Goal: Task Accomplishment & Management: Manage account settings

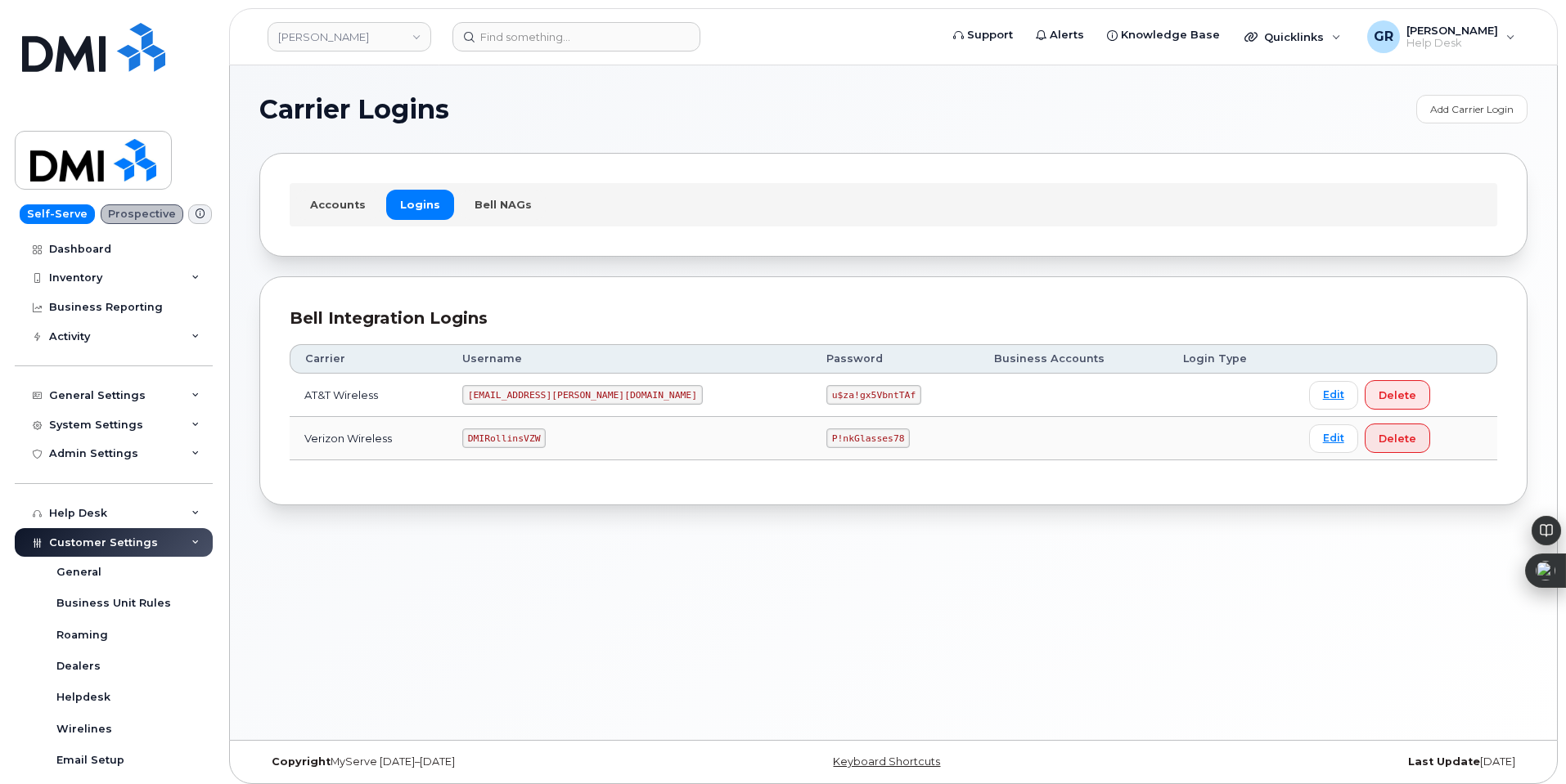
click at [826, 397] on code "u$za!gx5VbntTAf" at bounding box center [873, 395] width 95 height 20
copy code "u$za!gx5VbntTAf"
click at [562, 34] on input at bounding box center [576, 36] width 248 height 29
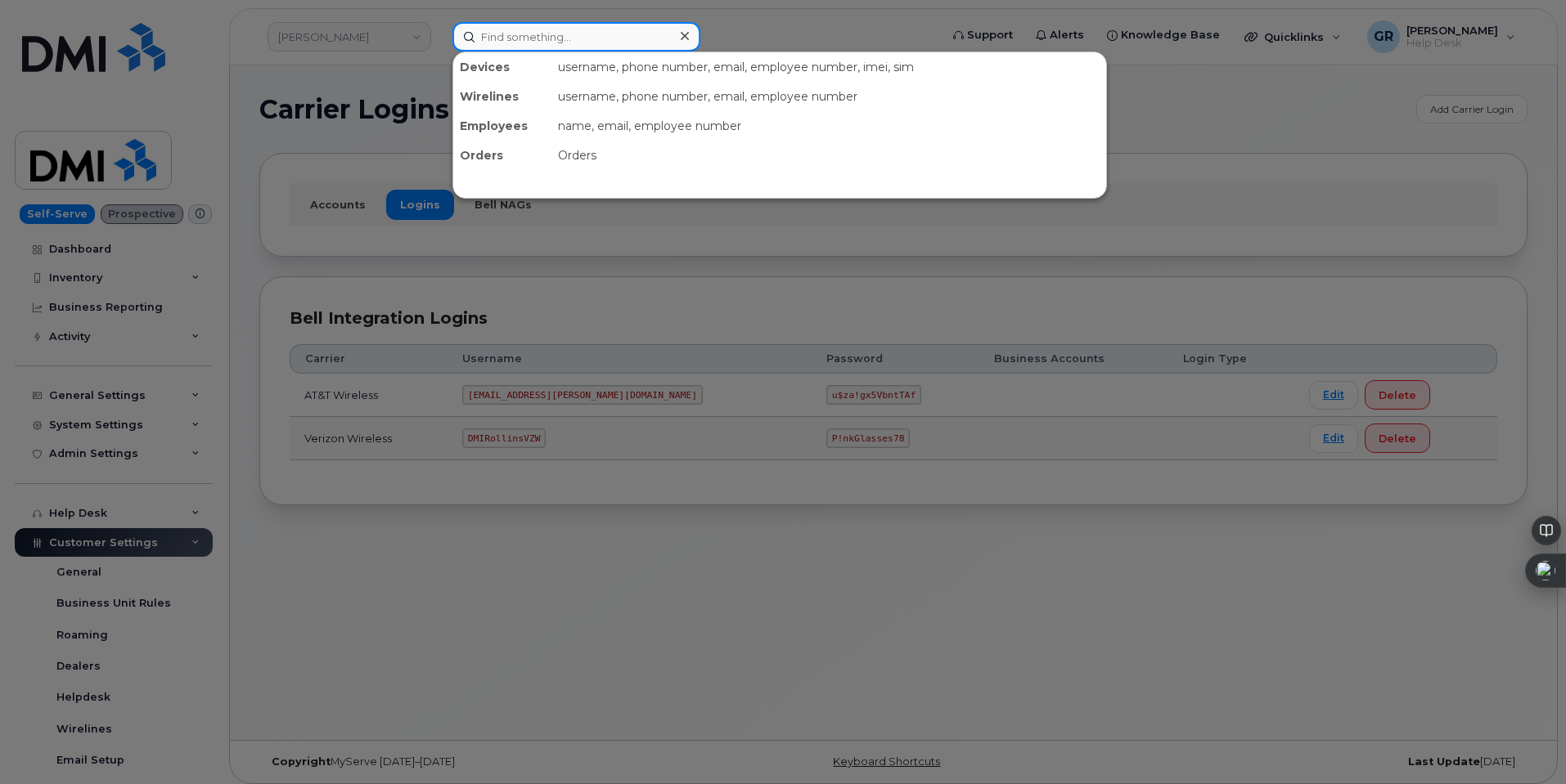
paste input "239-397-0372"
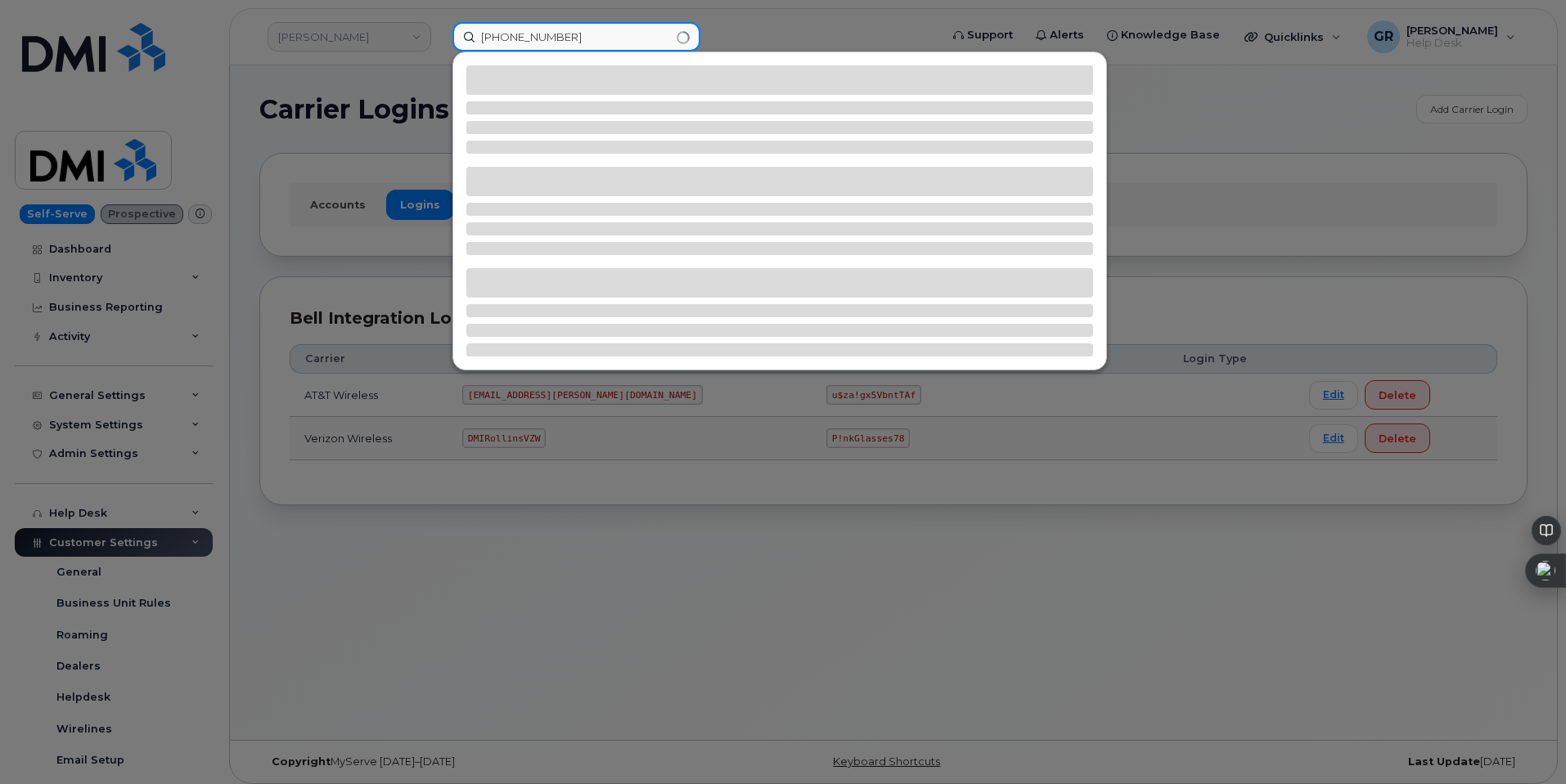
type input "239-397-0372"
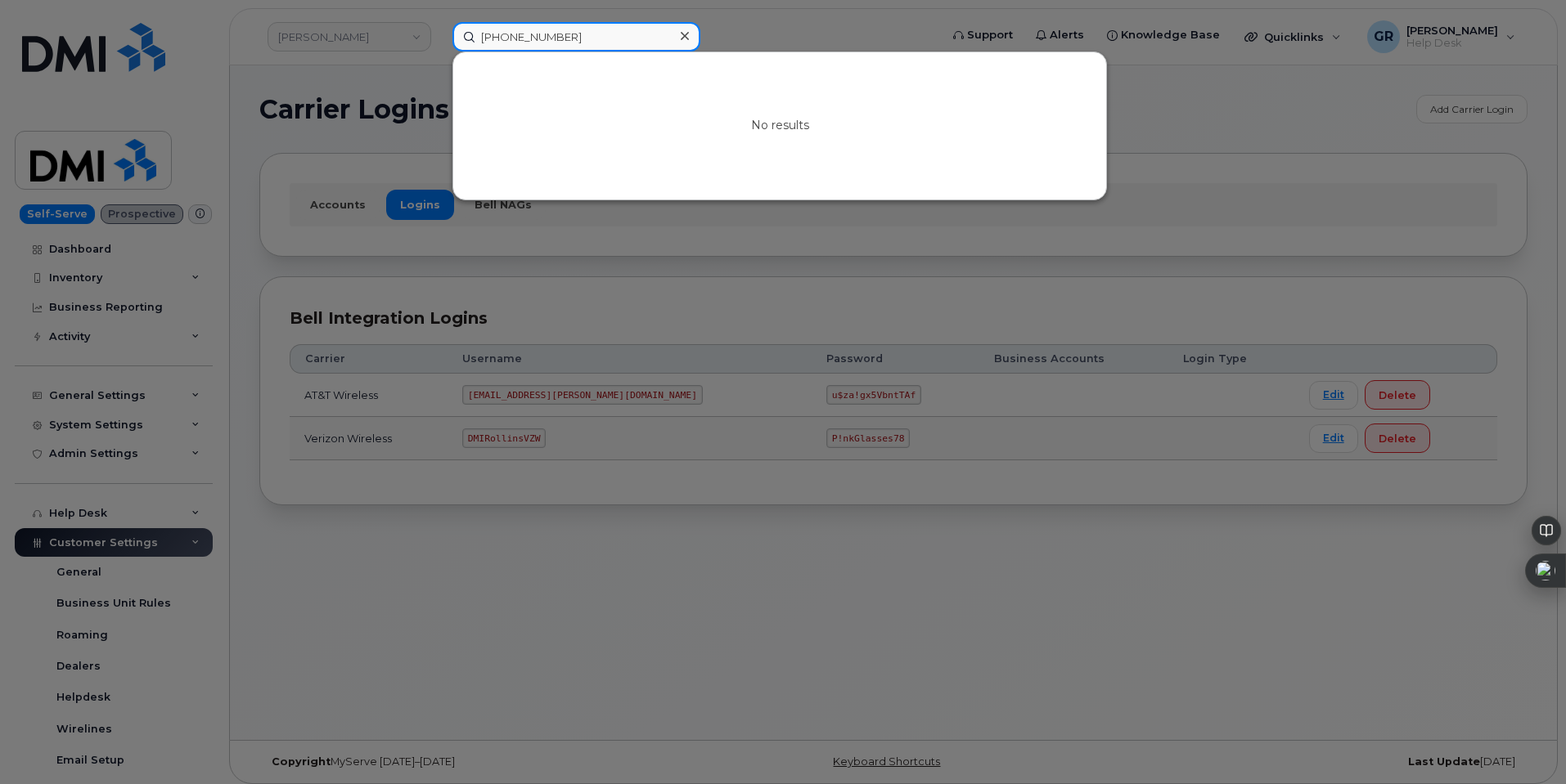
click at [475, 31] on input "239-397-0372" at bounding box center [576, 36] width 248 height 29
click at [393, 79] on div at bounding box center [783, 392] width 1566 height 784
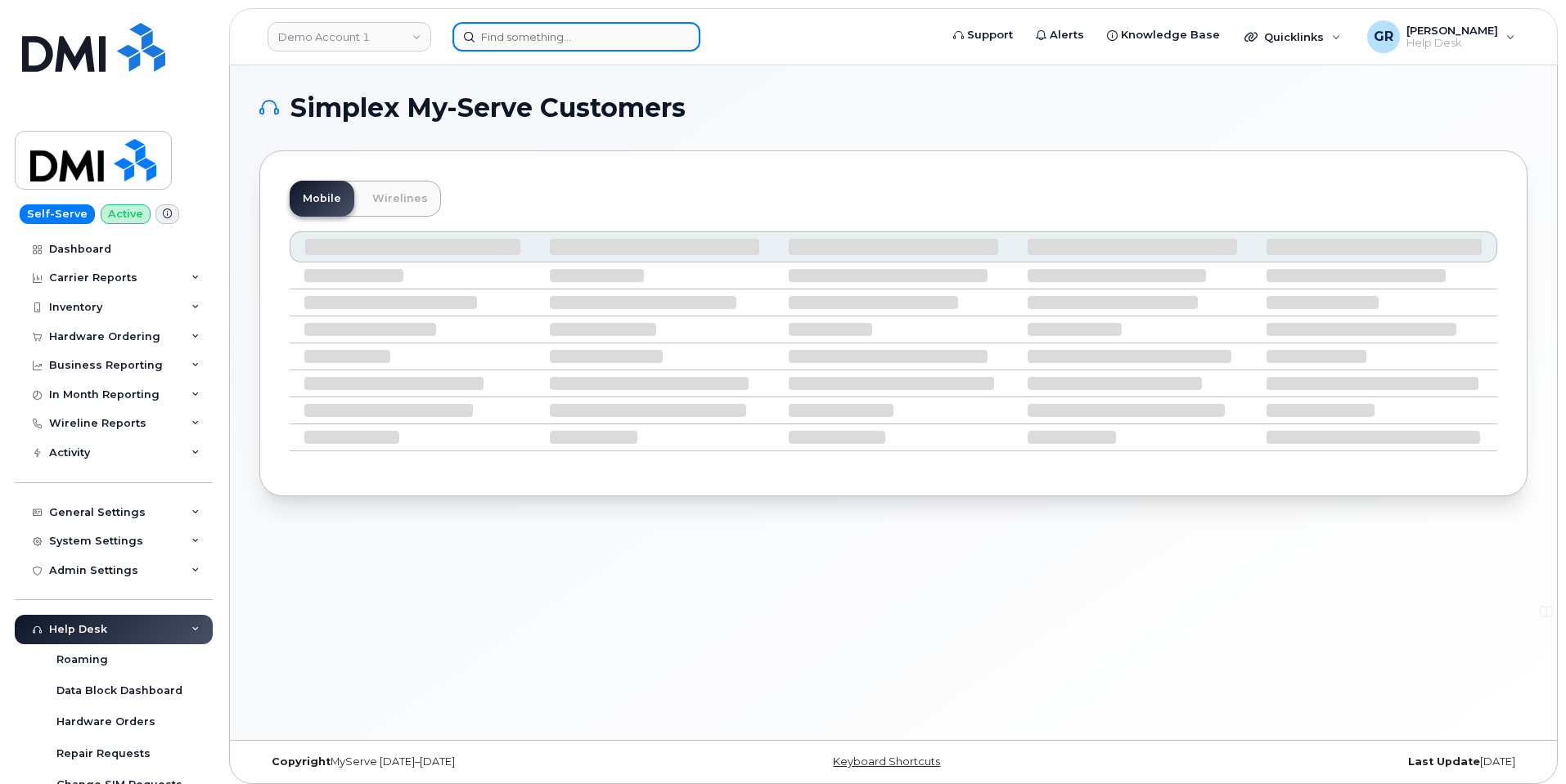
click at [509, 51] on input at bounding box center [576, 36] width 248 height 29
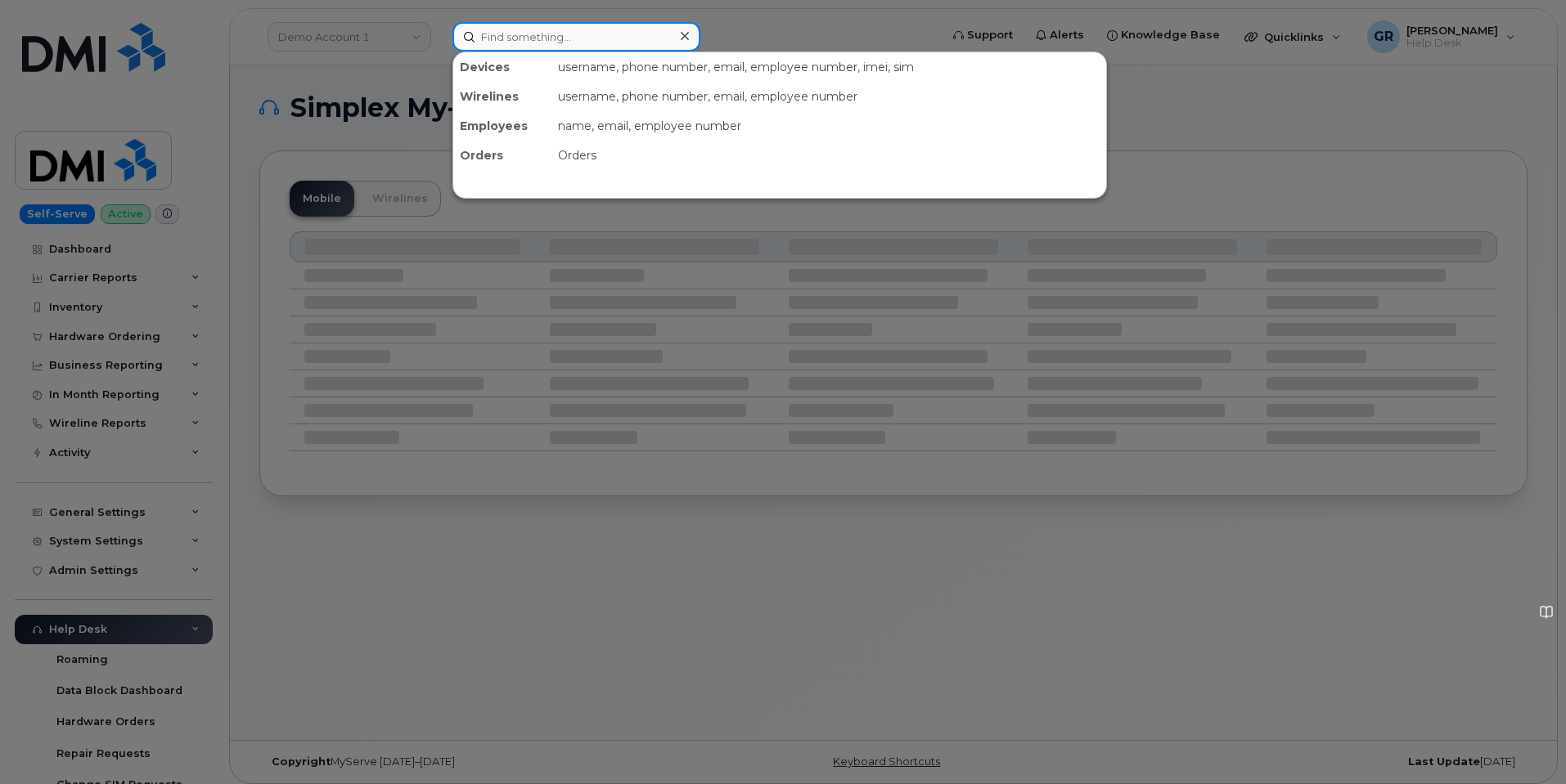
paste input "301700"
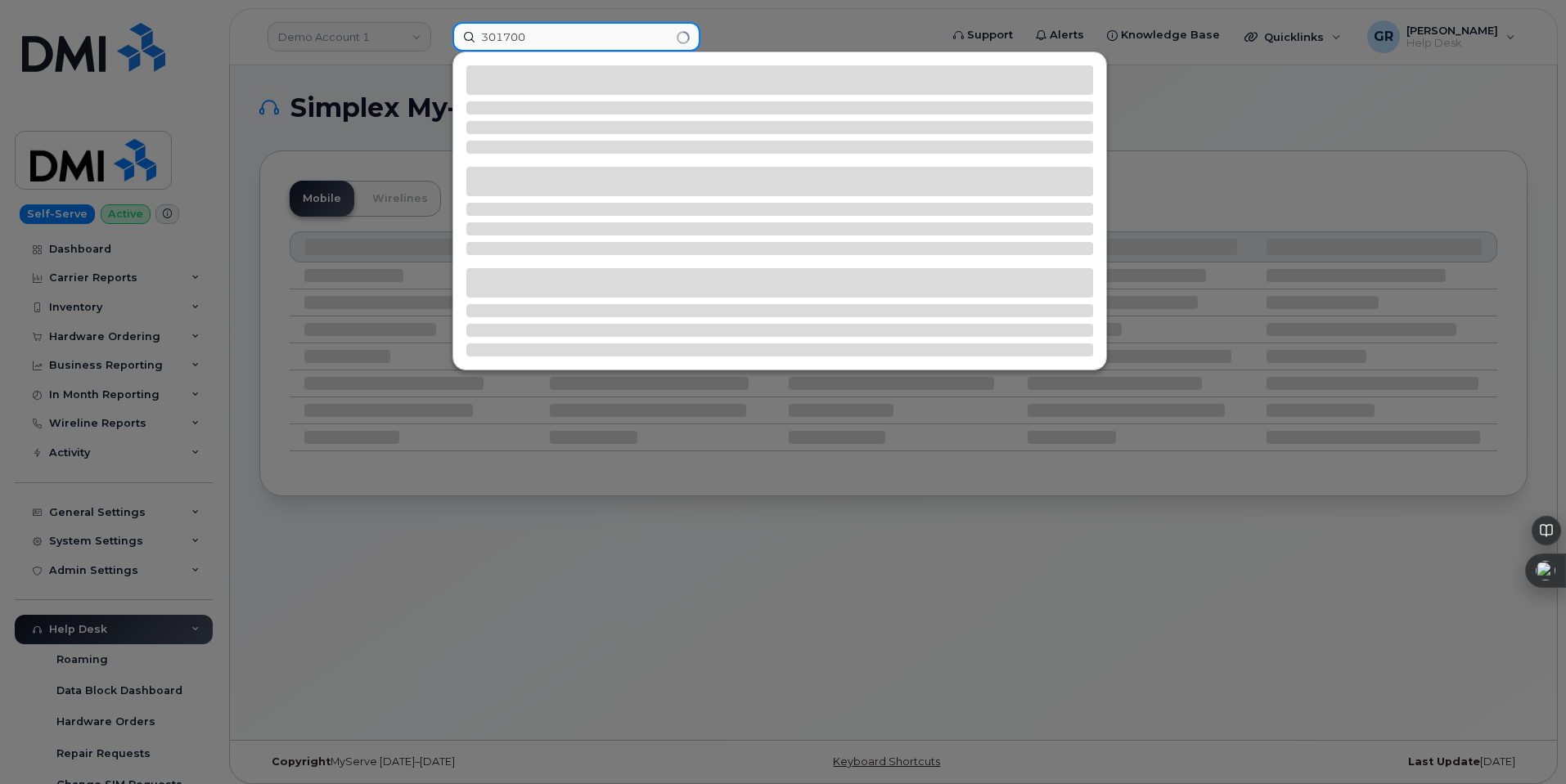
type input "301700"
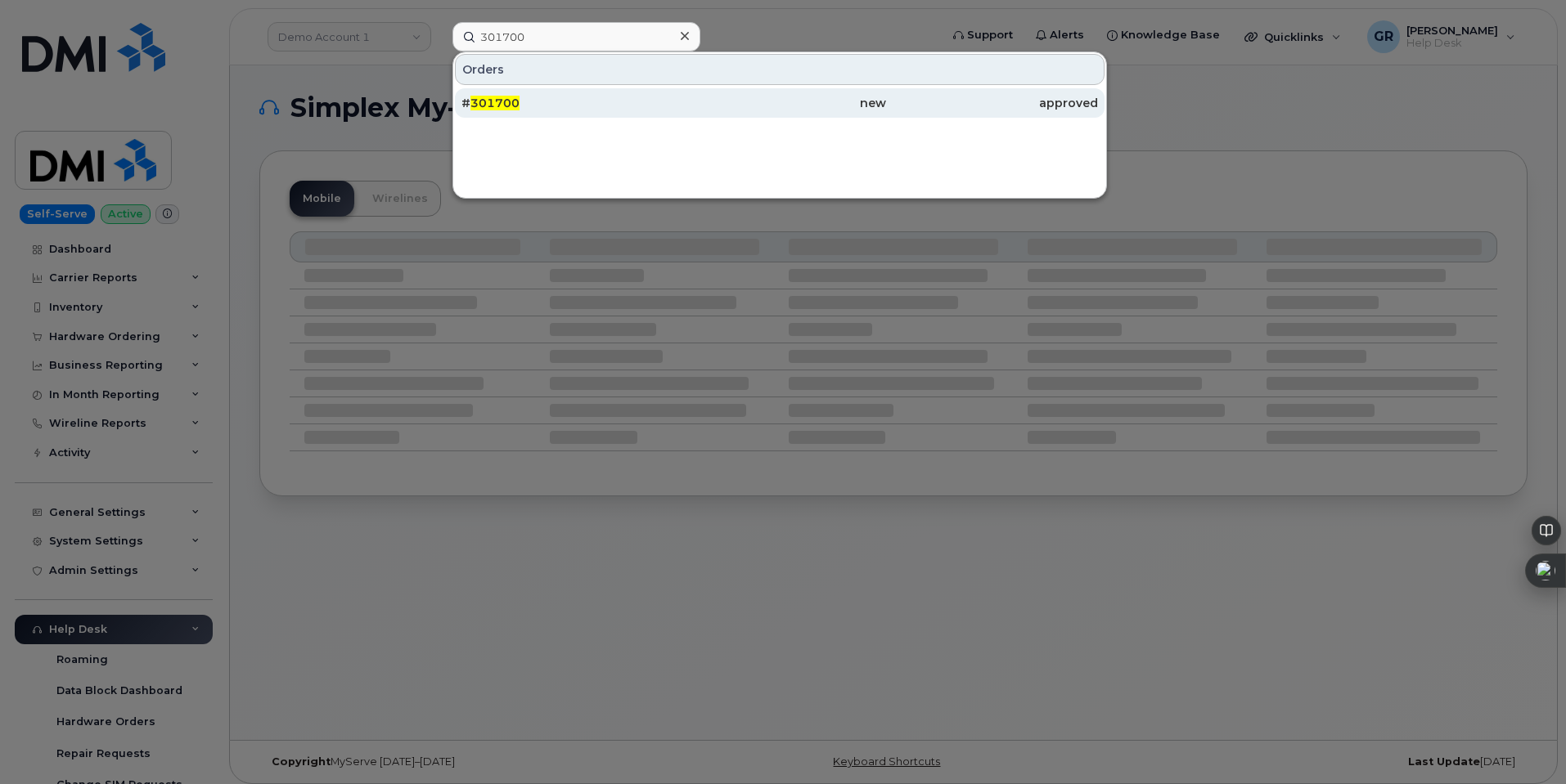
click at [600, 100] on div "# 301700" at bounding box center [567, 103] width 212 height 17
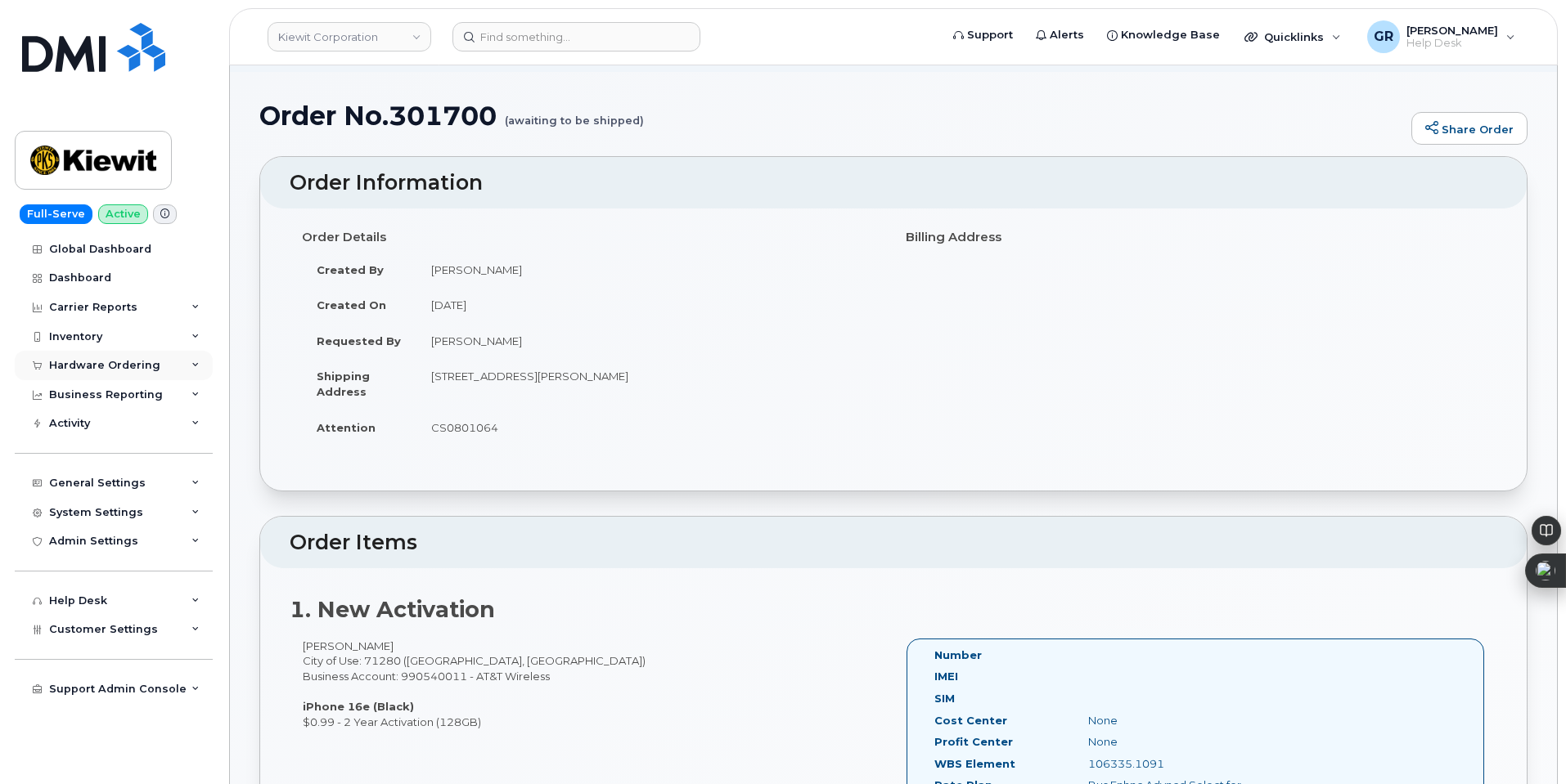
scroll to position [117, 0]
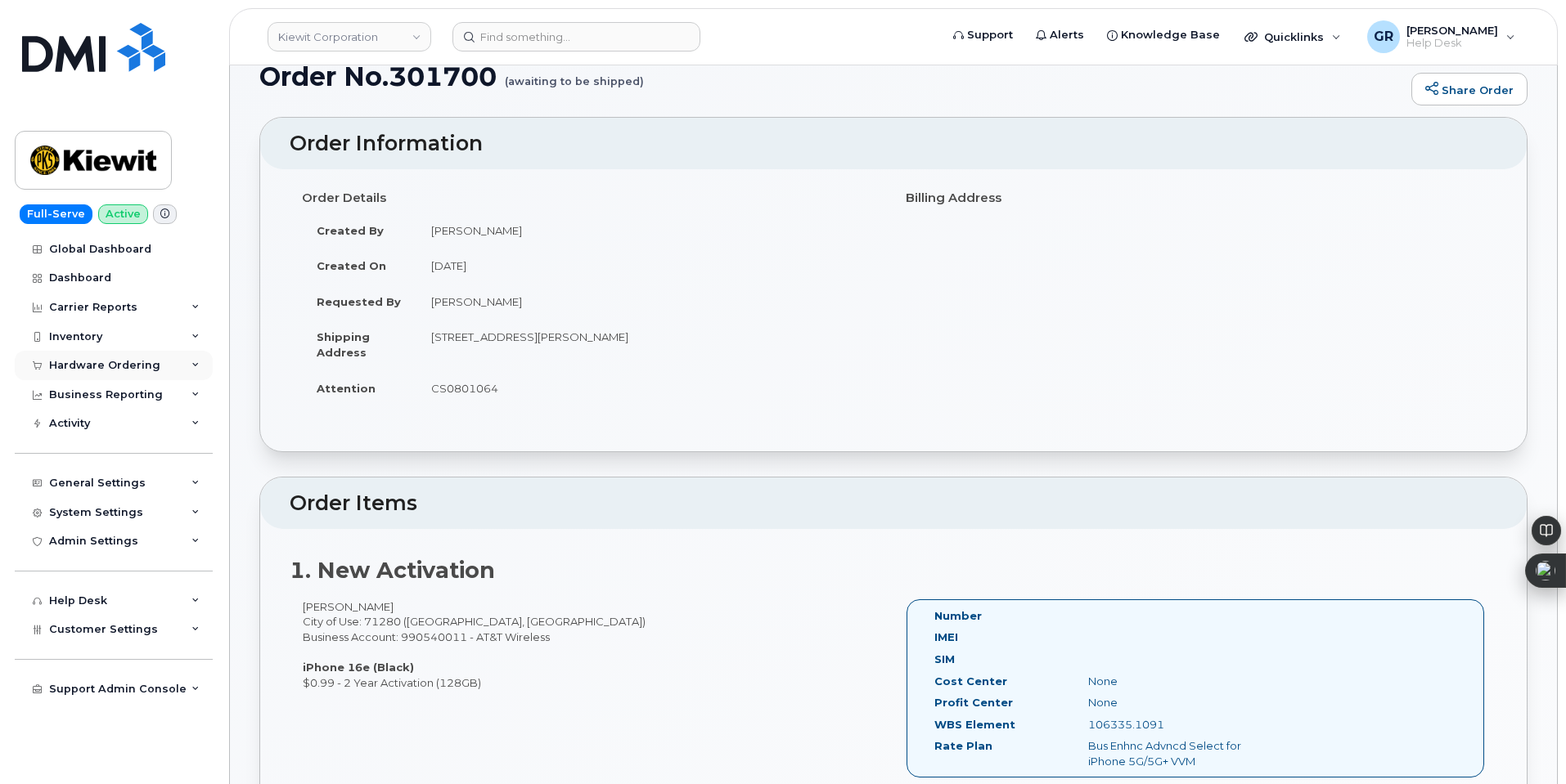
click at [126, 363] on div "Hardware Ordering" at bounding box center [104, 364] width 111 height 13
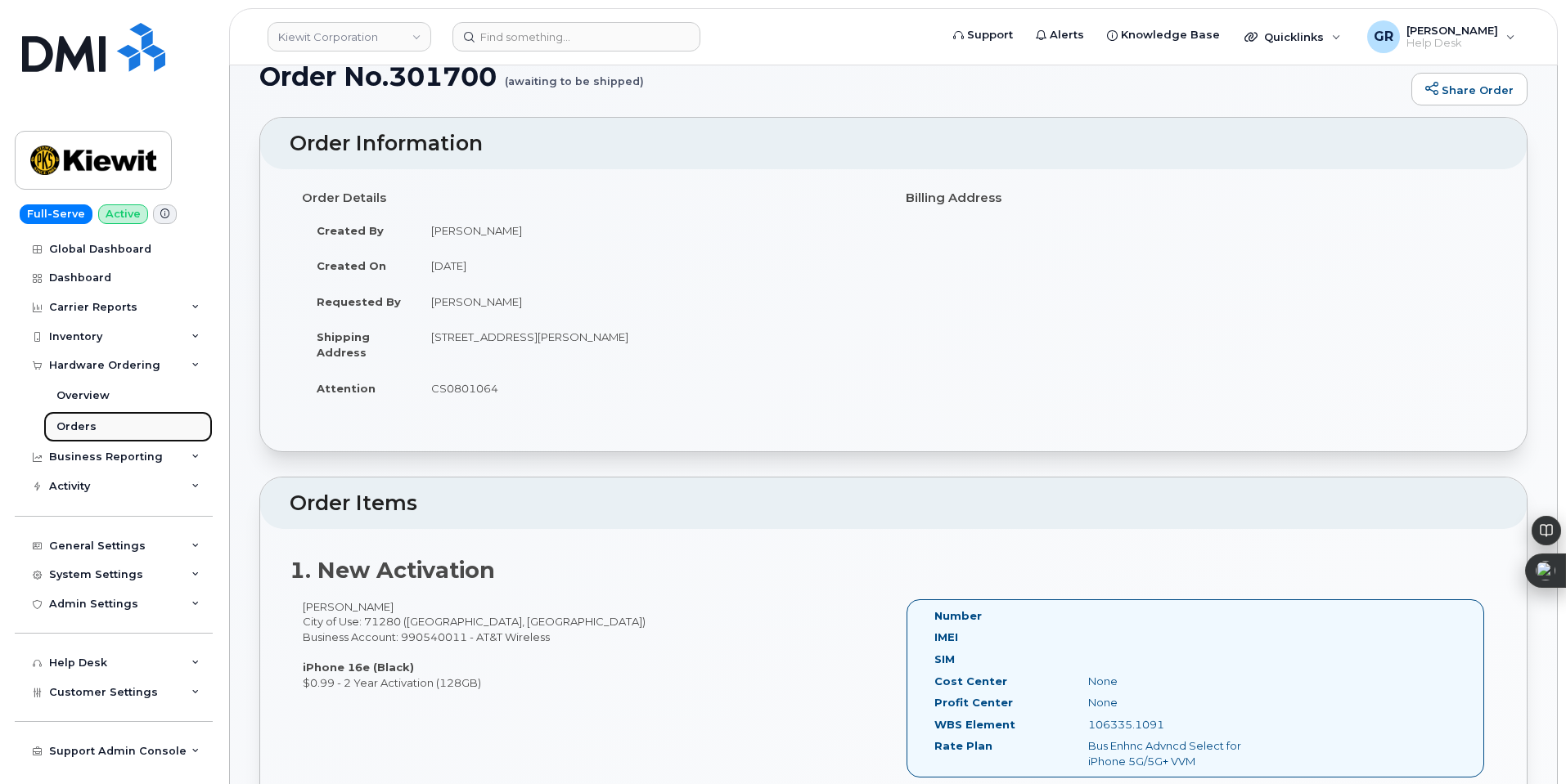
click at [114, 419] on link "Orders" at bounding box center [128, 427] width 169 height 31
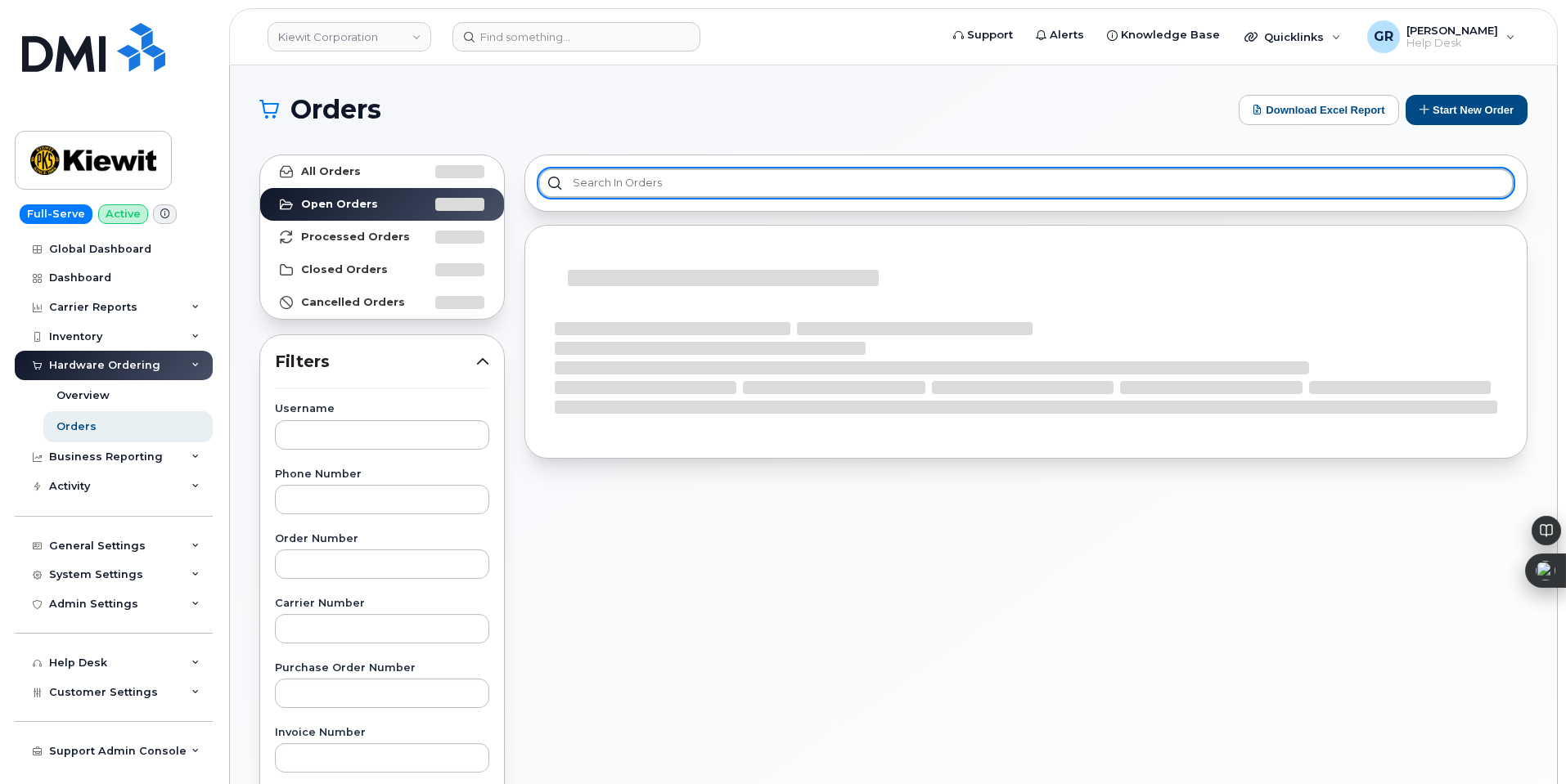
click at [608, 194] on input "text" at bounding box center [1026, 183] width 975 height 29
paste input "301700"
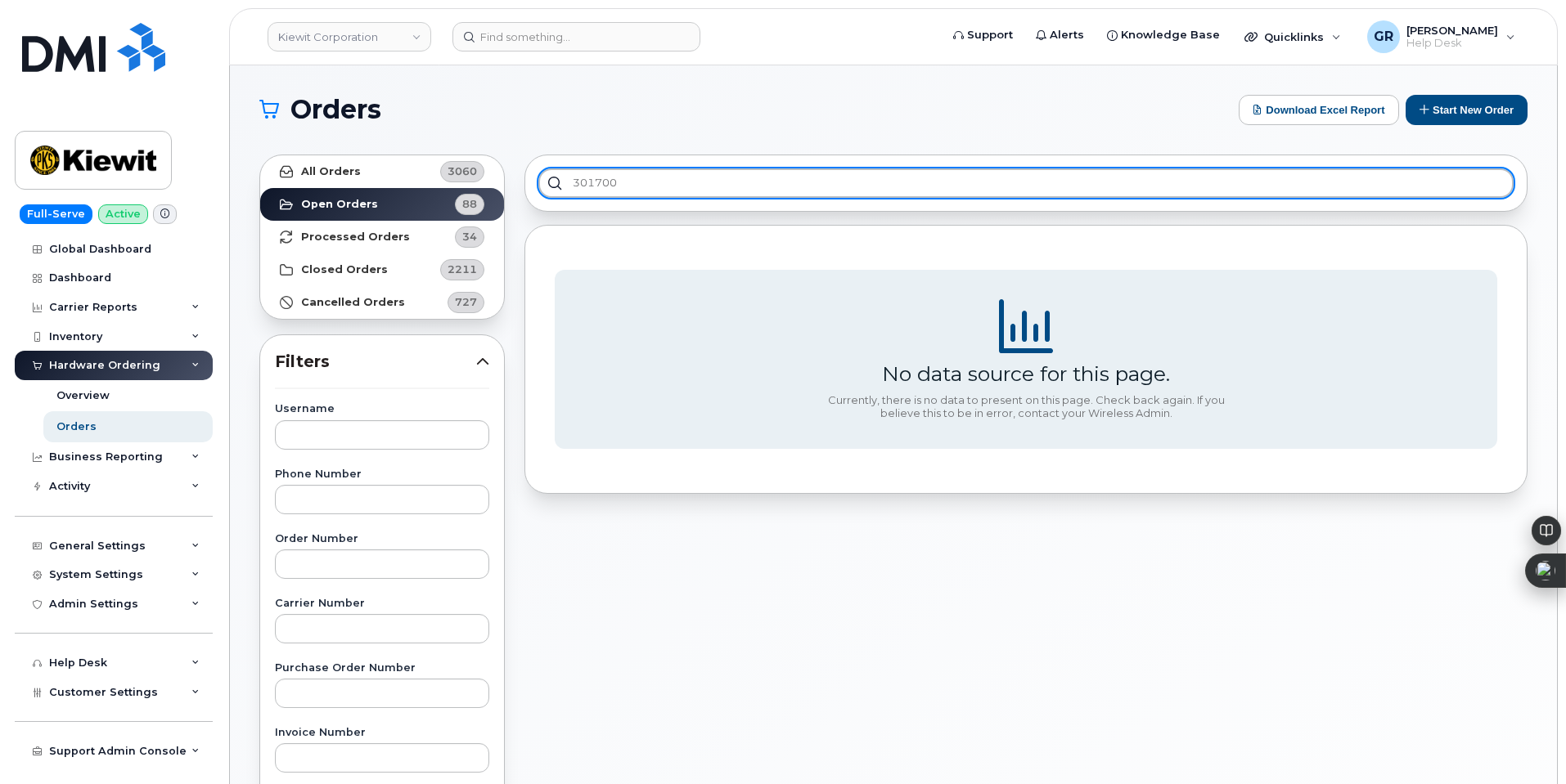
type input "301700"
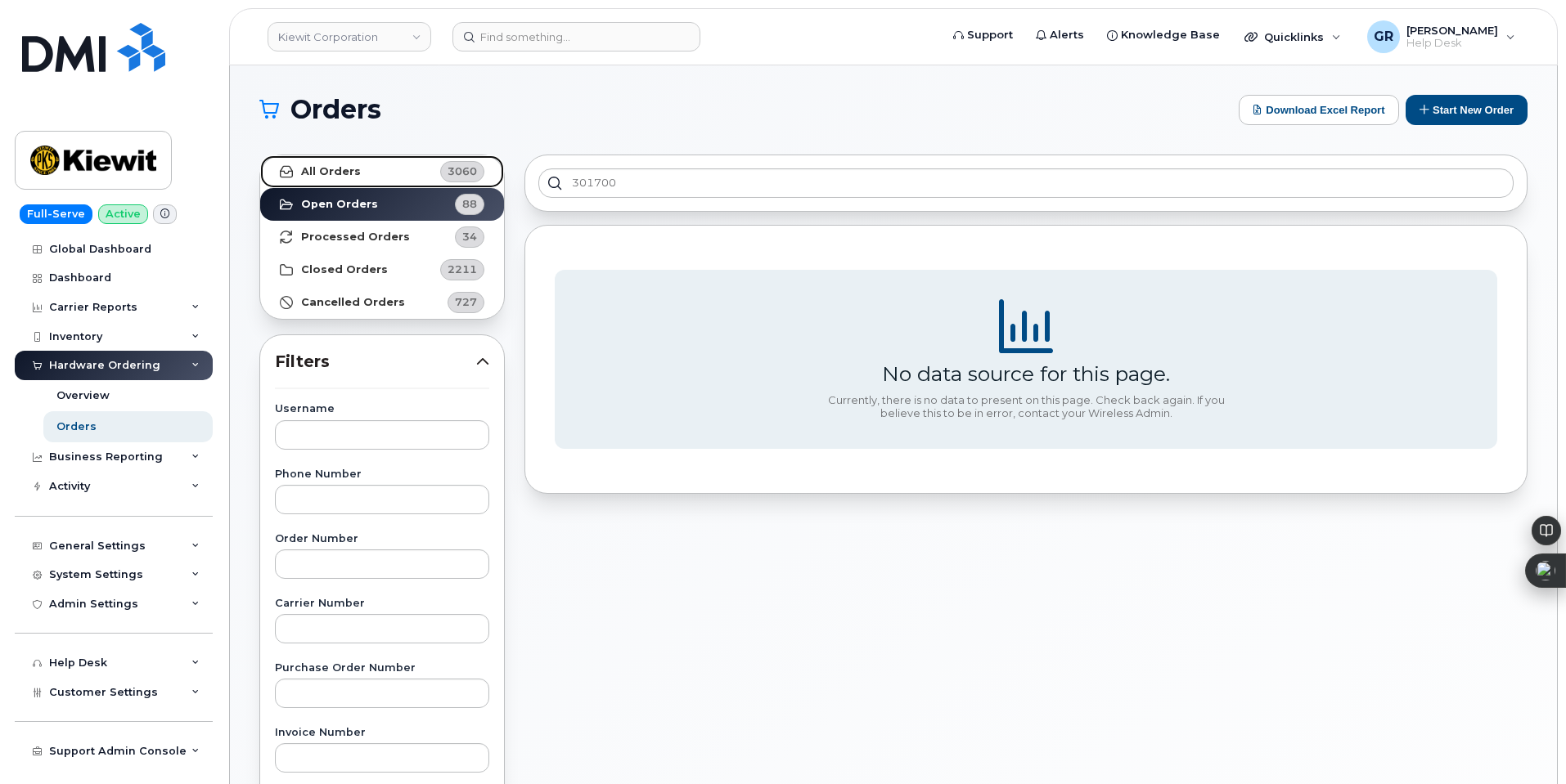
click at [415, 173] on link "All Orders 3060" at bounding box center [382, 171] width 244 height 32
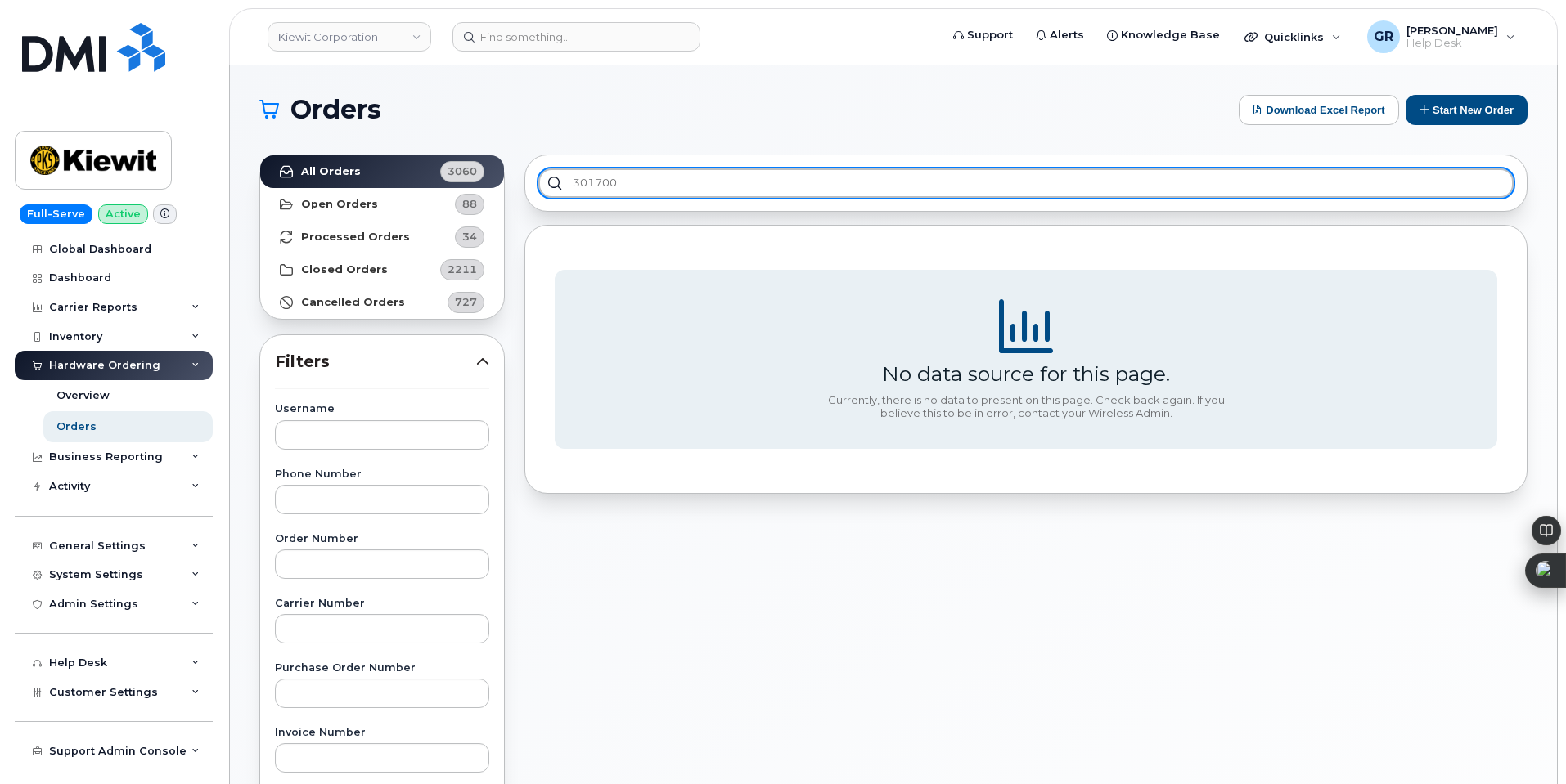
click at [702, 181] on input "301700" at bounding box center [1026, 183] width 975 height 29
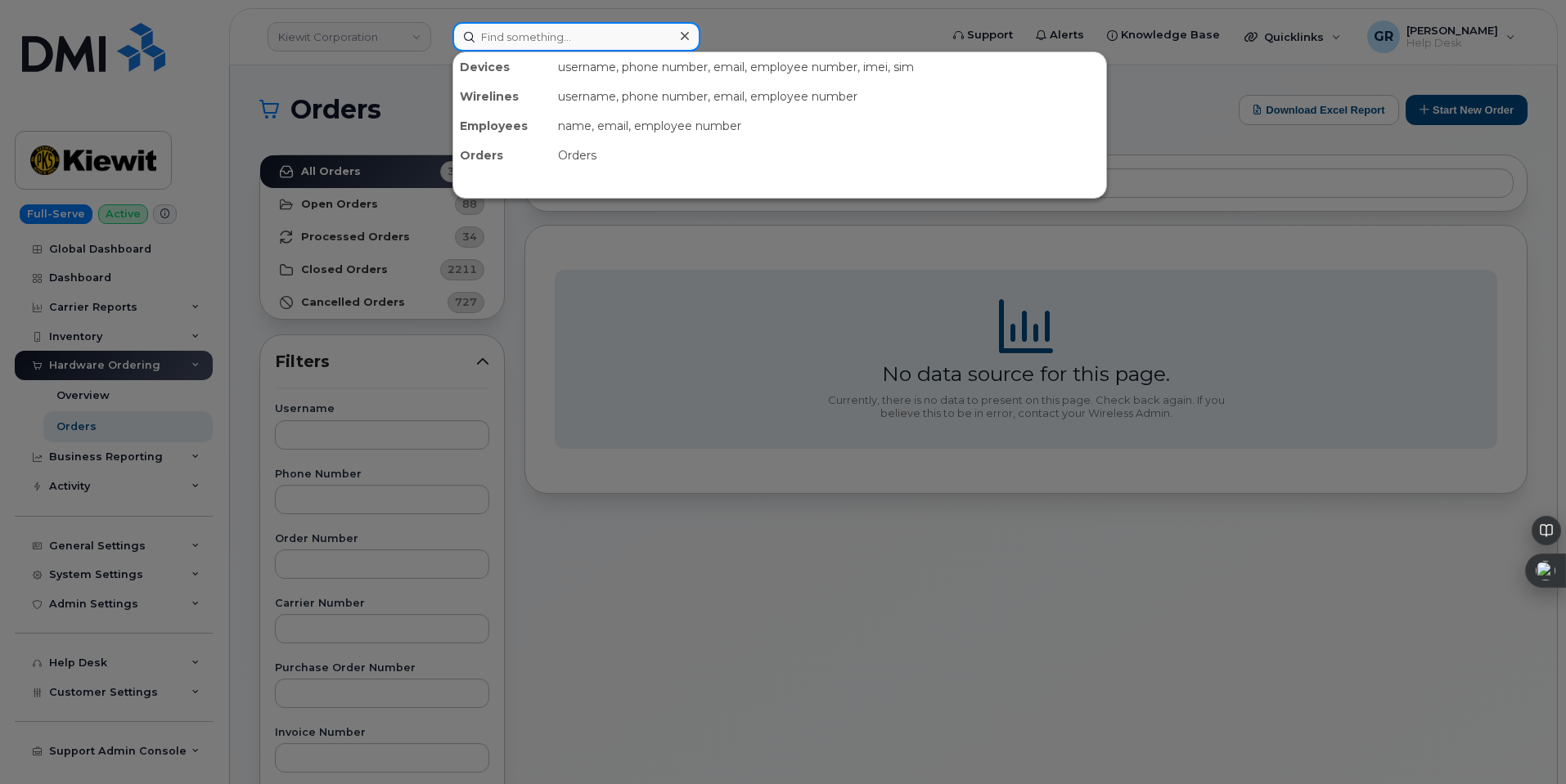
click at [526, 43] on input at bounding box center [576, 36] width 248 height 29
click at [592, 44] on input at bounding box center [576, 36] width 248 height 29
click at [564, 33] on input at bounding box center [576, 36] width 248 height 29
paste input "301700"
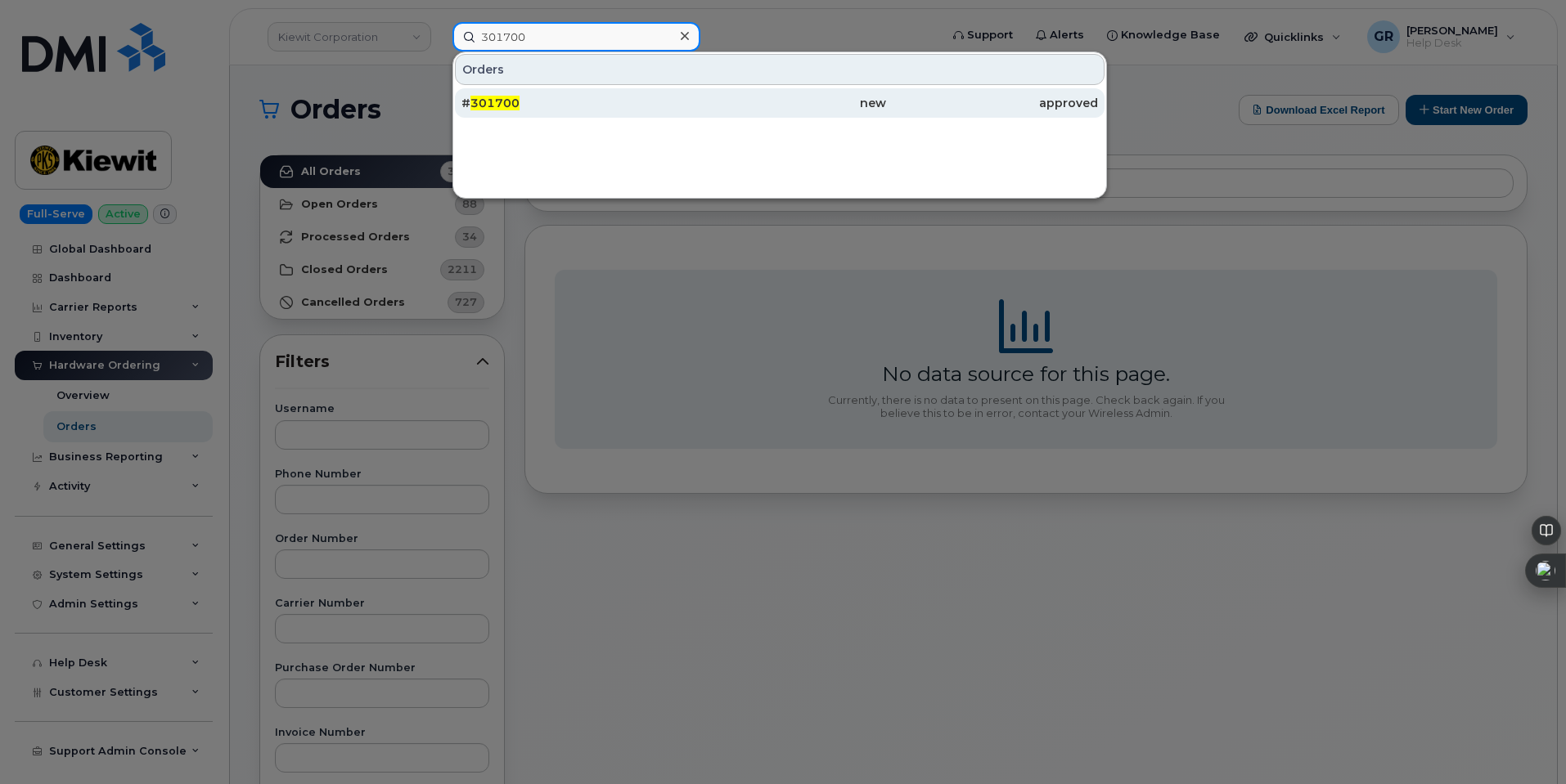
type input "301700"
click at [616, 107] on div "# 301700" at bounding box center [567, 103] width 212 height 17
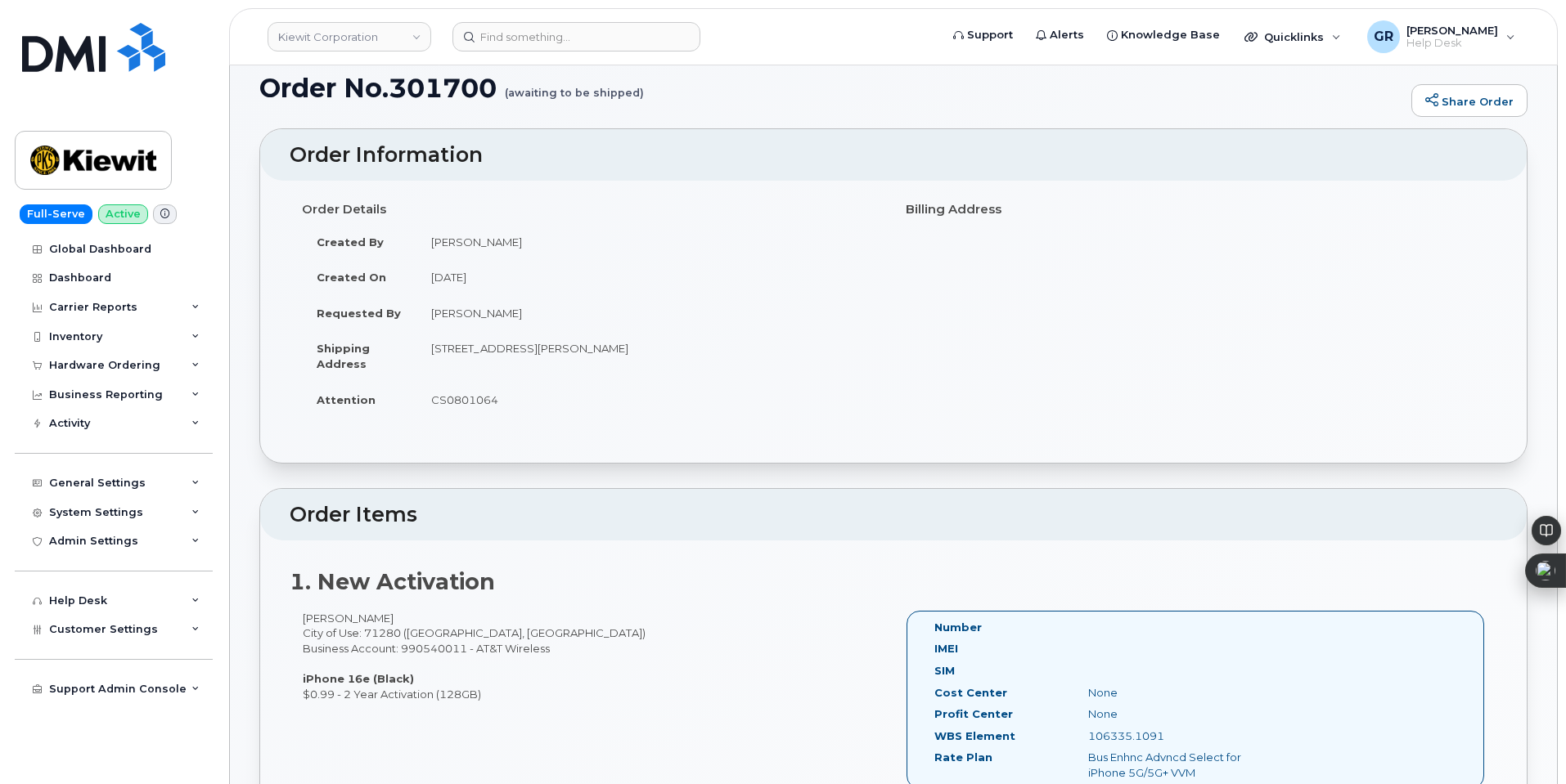
scroll to position [198, 0]
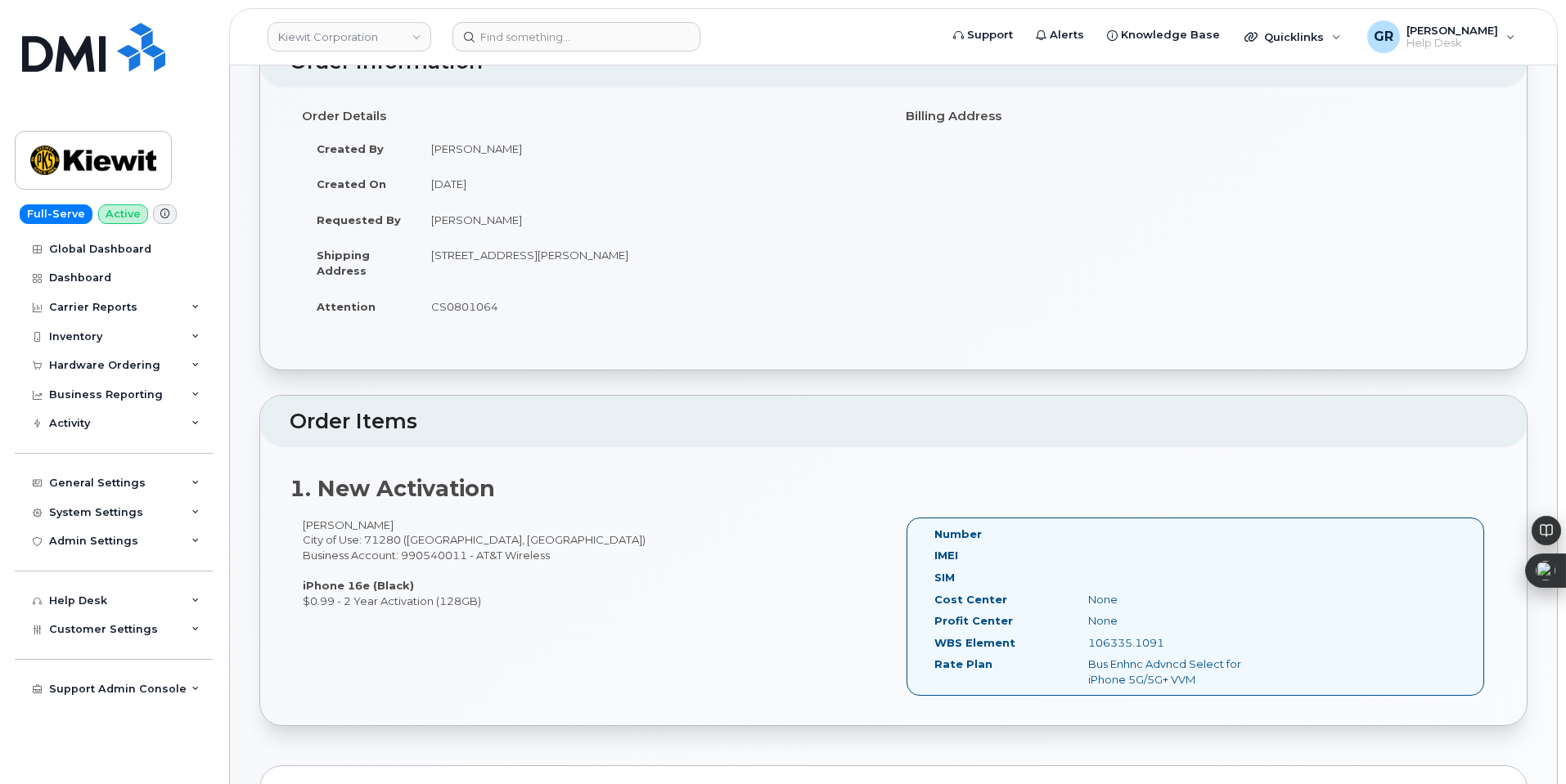
click at [508, 609] on div "Alin Petruescu City of Use: 71280 (Sterlington, LA) Business Account: 990540011…" at bounding box center [894, 614] width 1207 height 194
click at [497, 601] on div "Alin Petruescu City of Use: 71280 (Sterlington, LA) Business Account: 990540011…" at bounding box center [592, 563] width 604 height 90
click at [481, 597] on div "Alin Petruescu City of Use: 71280 (Sterlington, LA) Business Account: 990540011…" at bounding box center [592, 563] width 604 height 90
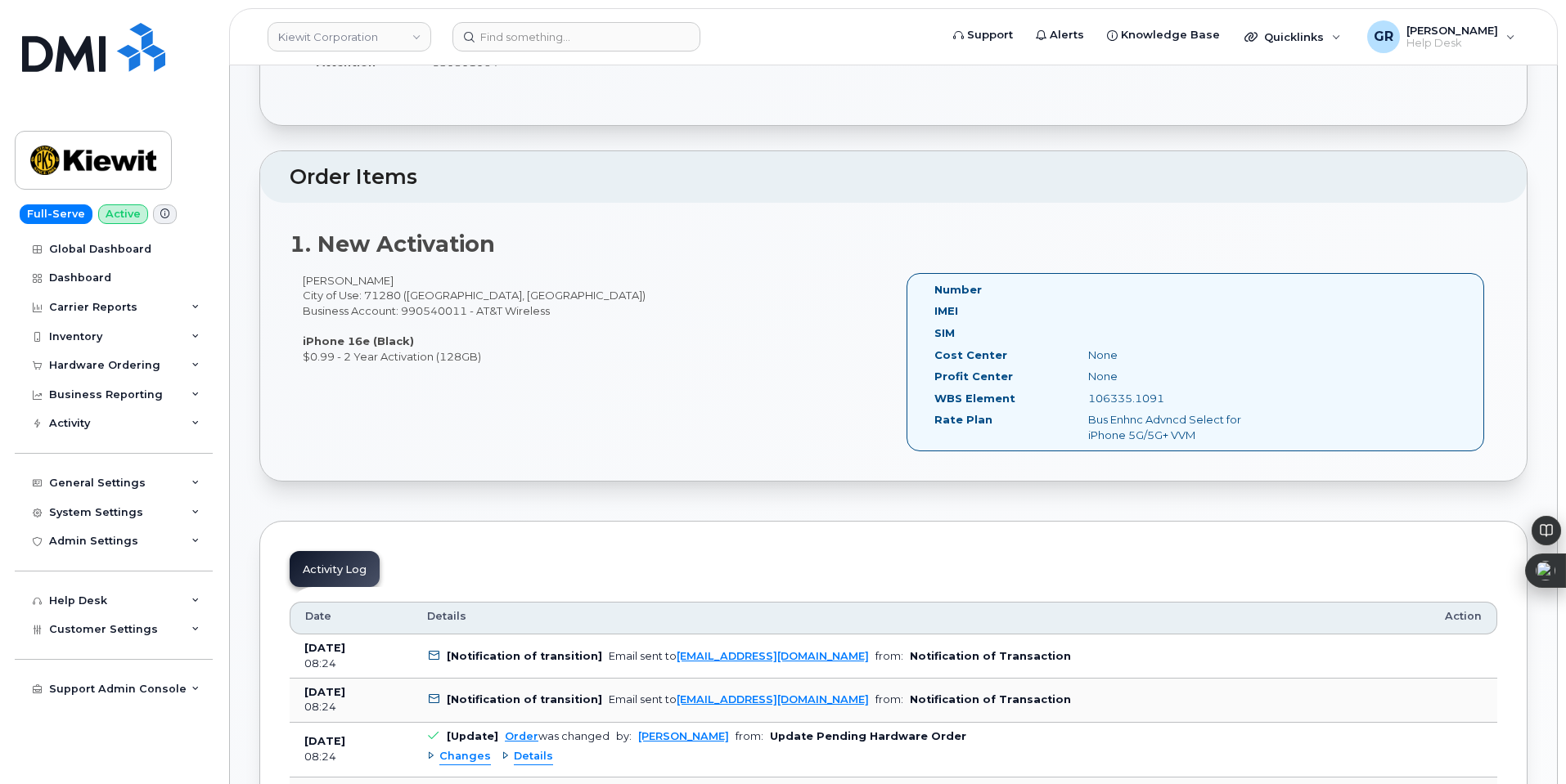
scroll to position [444, 0]
click at [544, 435] on div "Alin Petruescu City of Use: 71280 (Sterlington, LA) Business Account: 990540011…" at bounding box center [894, 368] width 1207 height 194
click at [526, 357] on div "Alin Petruescu City of Use: 71280 (Sterlington, LA) Business Account: 990540011…" at bounding box center [592, 317] width 604 height 90
click at [480, 350] on div "Alin Petruescu City of Use: 71280 (Sterlington, LA) Business Account: 990540011…" at bounding box center [592, 317] width 604 height 90
click at [466, 354] on div "Alin Petruescu City of Use: 71280 (Sterlington, LA) Business Account: 990540011…" at bounding box center [592, 317] width 604 height 90
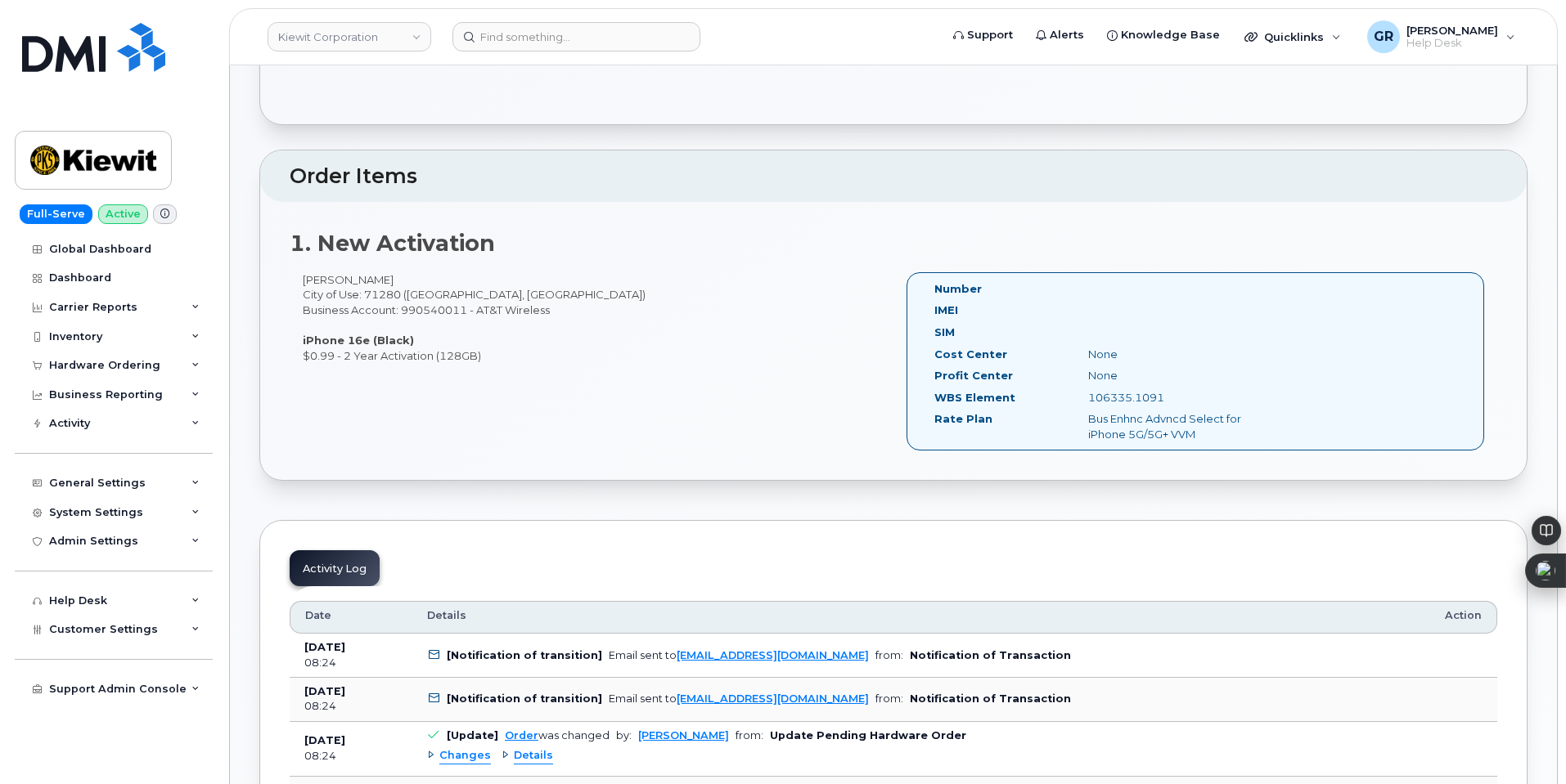
click at [430, 420] on div "Alin Petruescu City of Use: 71280 (Sterlington, LA) Business Account: 990540011…" at bounding box center [894, 368] width 1207 height 194
click at [356, 351] on div "Alin Petruescu City of Use: 71280 (Sterlington, LA) Business Account: 990540011…" at bounding box center [592, 317] width 604 height 90
click at [407, 353] on div "Alin Petruescu City of Use: 71280 (Sterlington, LA) Business Account: 990540011…" at bounding box center [592, 317] width 604 height 90
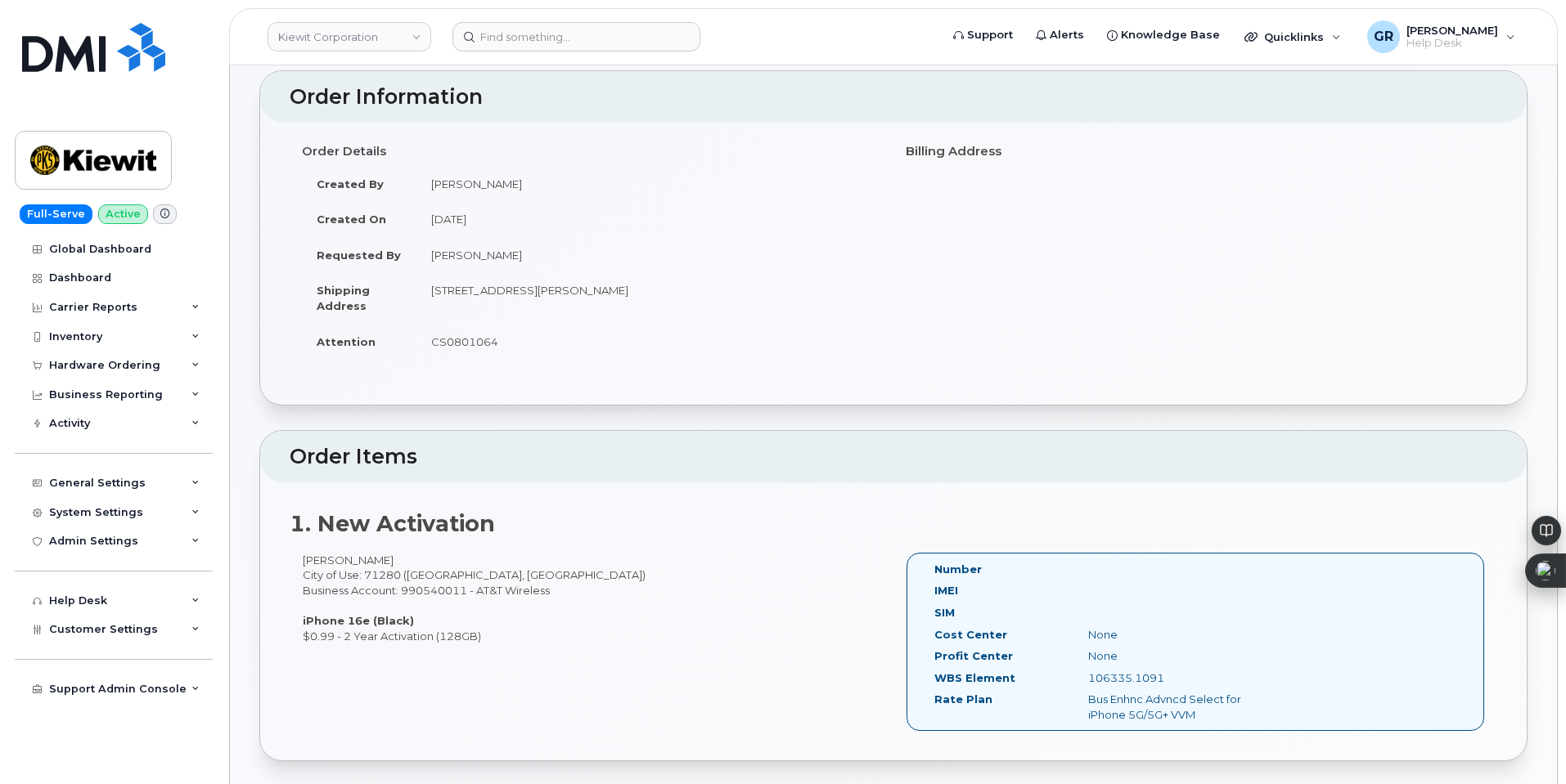
scroll to position [246, 0]
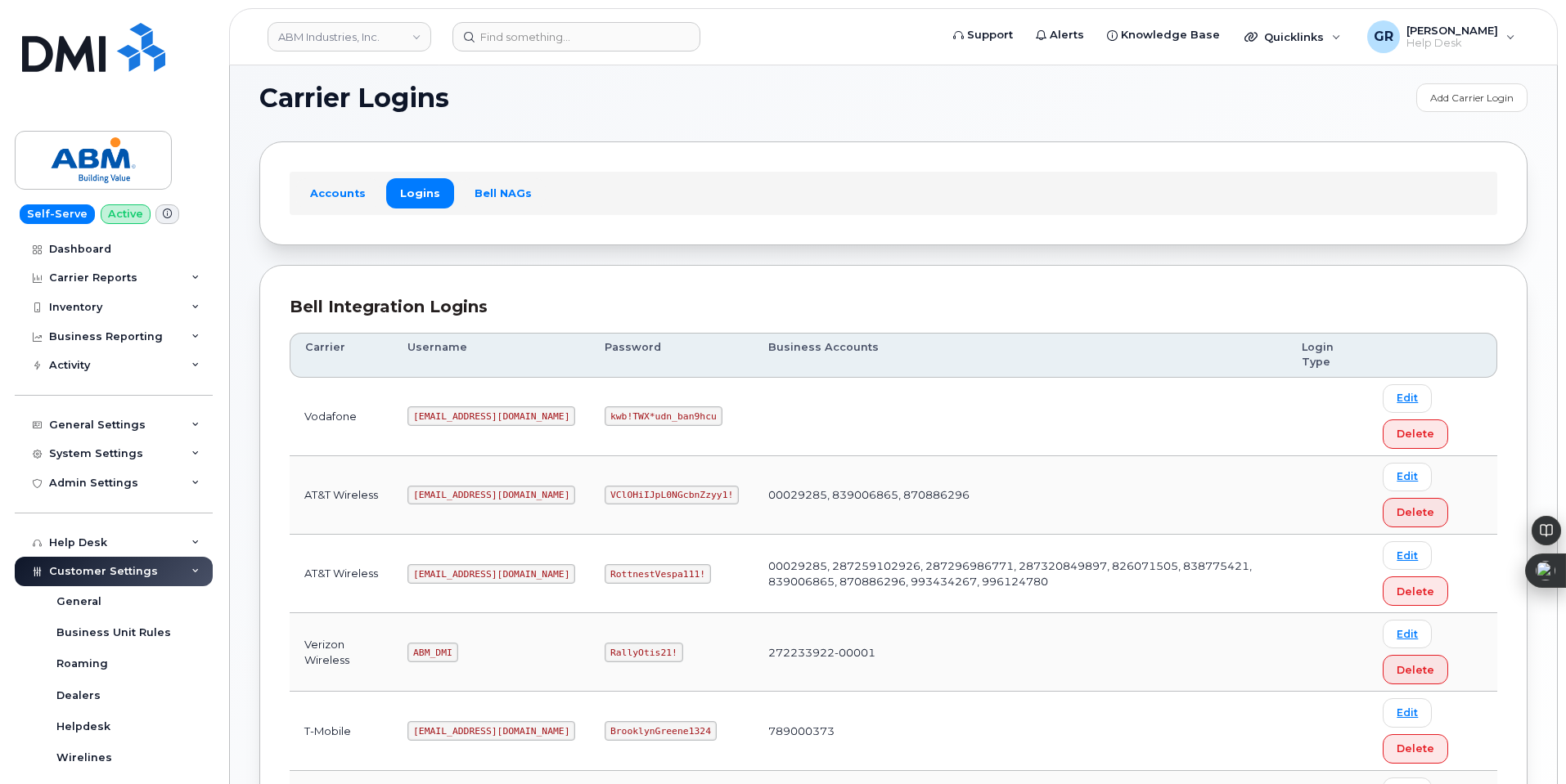
scroll to position [163, 0]
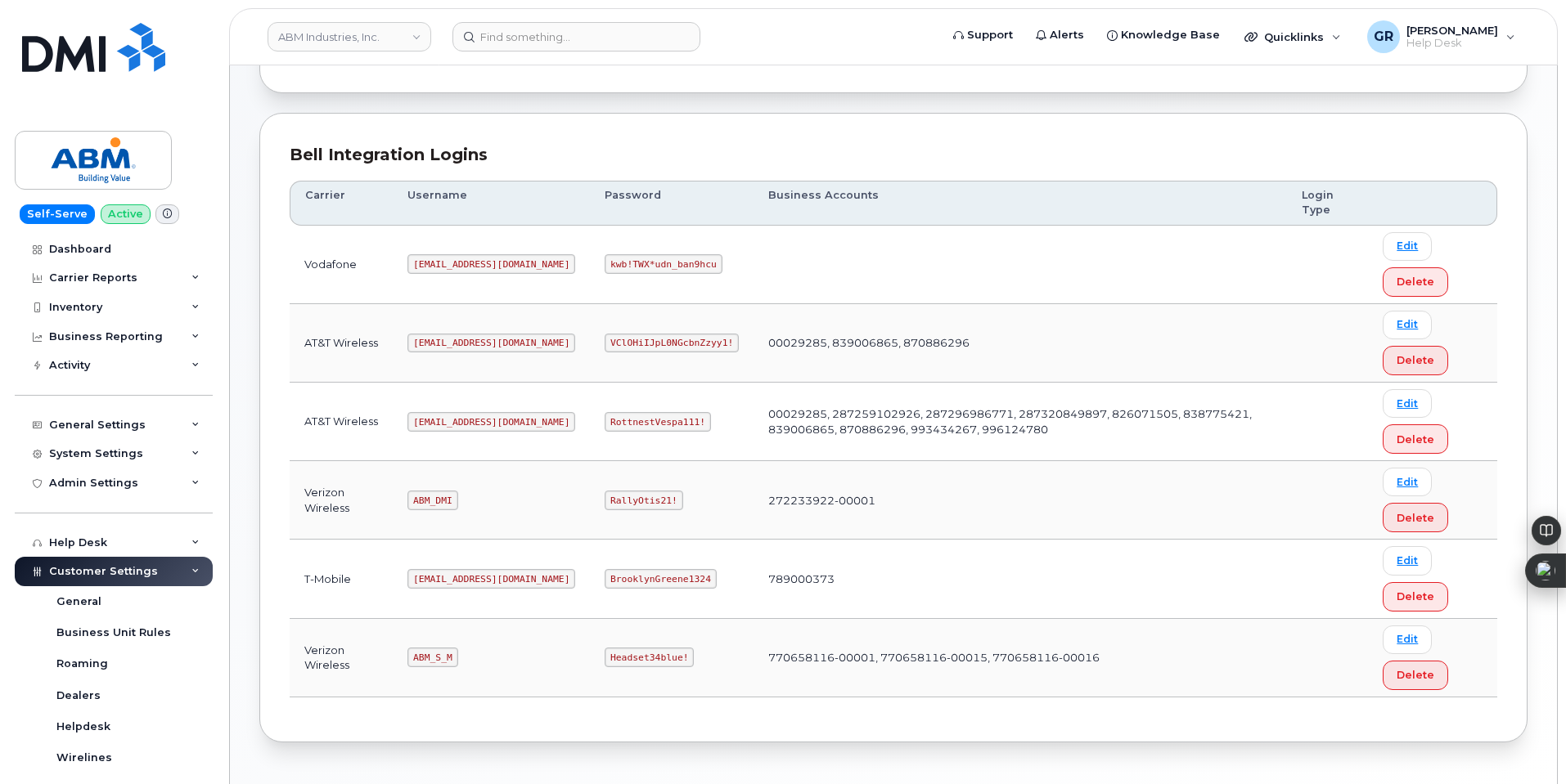
click at [605, 501] on code "RallyOtis21!" at bounding box center [643, 500] width 78 height 20
copy code "RallyOtis21"
click at [440, 503] on code "ABM_DMI" at bounding box center [432, 500] width 50 height 20
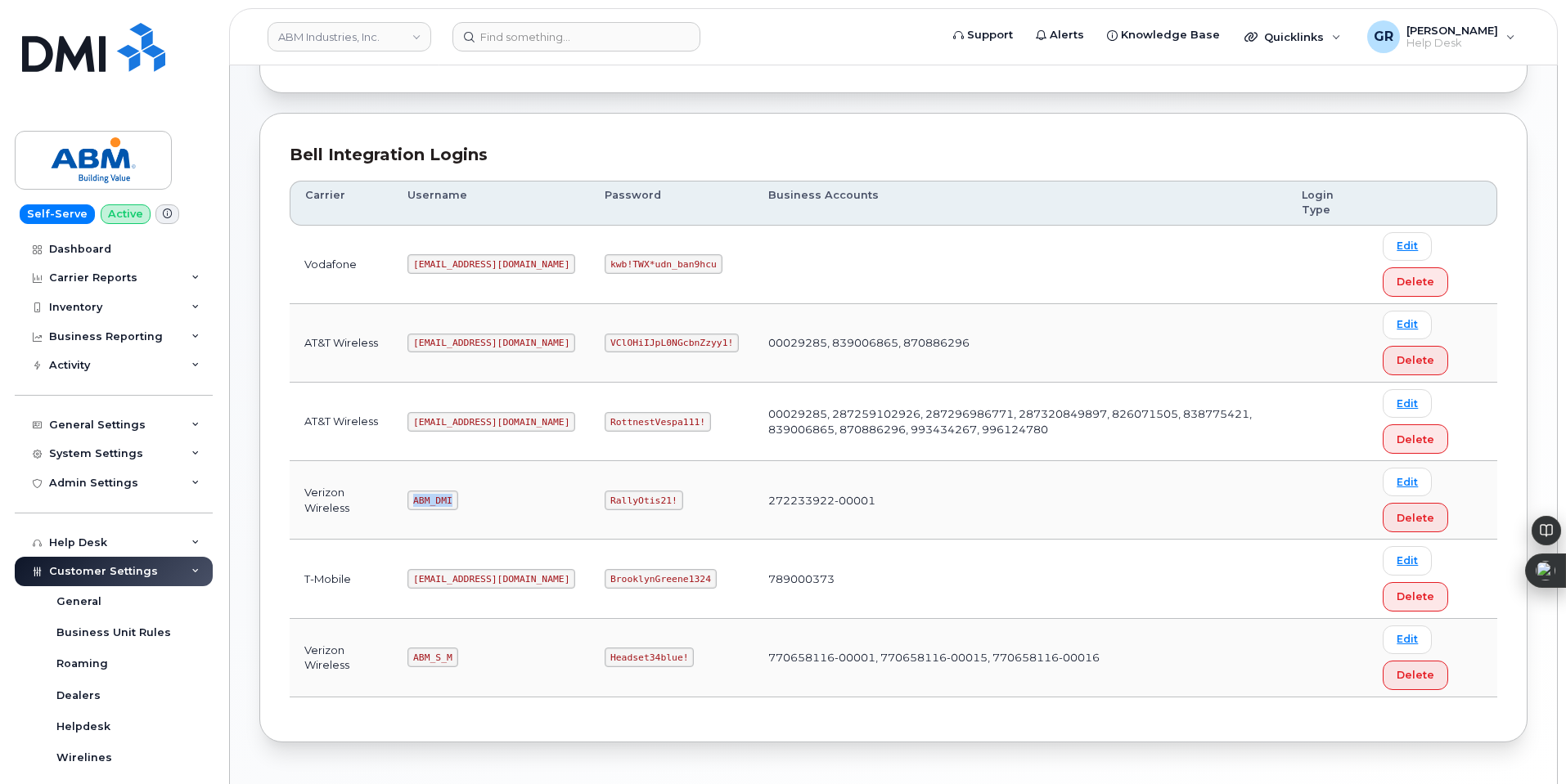
click at [440, 501] on code "ABM_DMI" at bounding box center [432, 500] width 50 height 20
copy code "ABM_DMI"
click at [998, 281] on td at bounding box center [1019, 265] width 534 height 79
click at [432, 507] on code "ABM_DMI" at bounding box center [432, 500] width 50 height 20
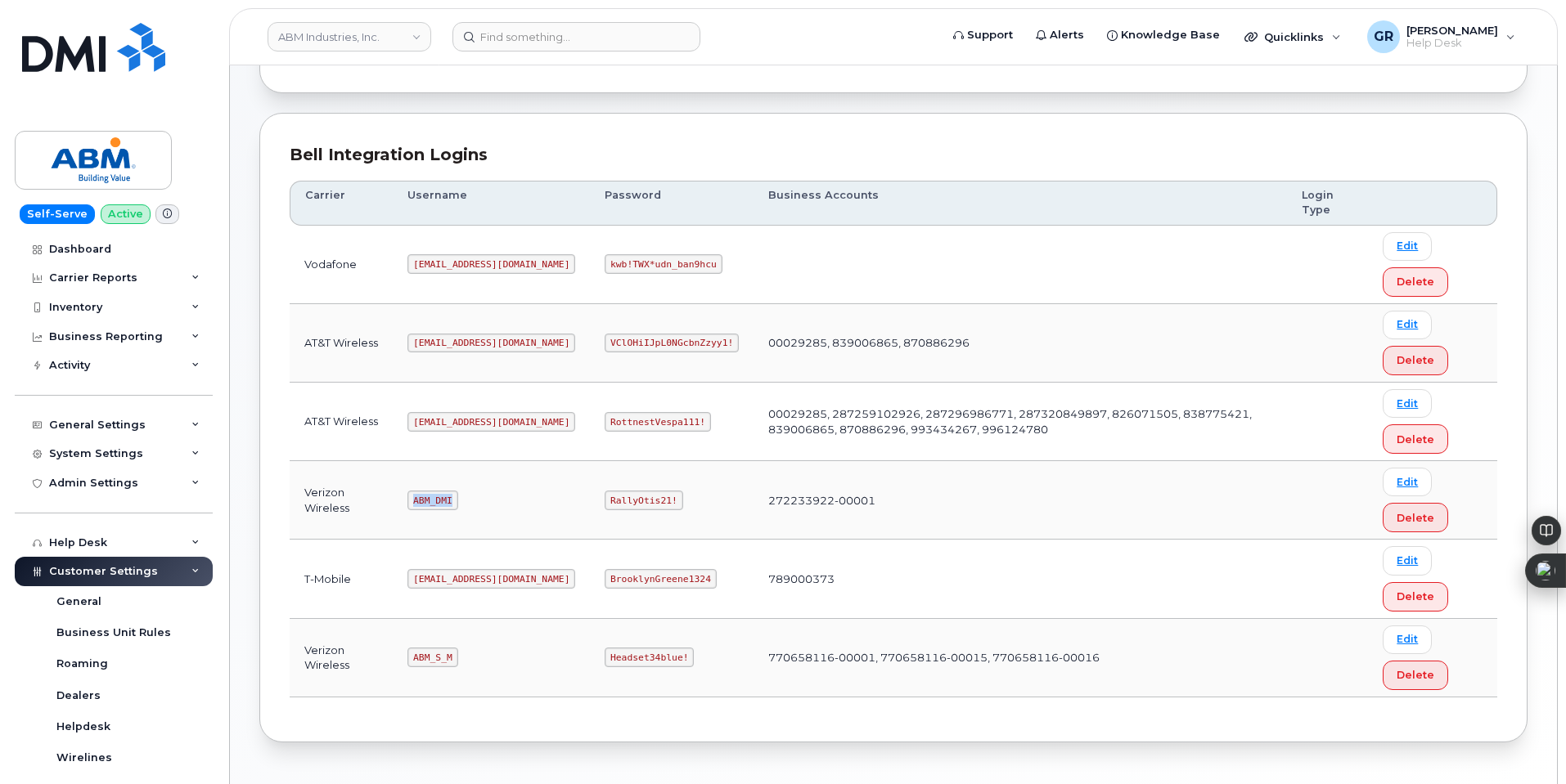
copy code "ABM_DMI"
click at [605, 497] on code "RallyOtis21!" at bounding box center [643, 500] width 78 height 20
click at [605, 492] on code "RallyOtis21!" at bounding box center [643, 500] width 78 height 20
click at [605, 491] on code "RallyOtis21!" at bounding box center [643, 500] width 78 height 20
click at [605, 496] on code "RallyOtis21!" at bounding box center [643, 500] width 78 height 20
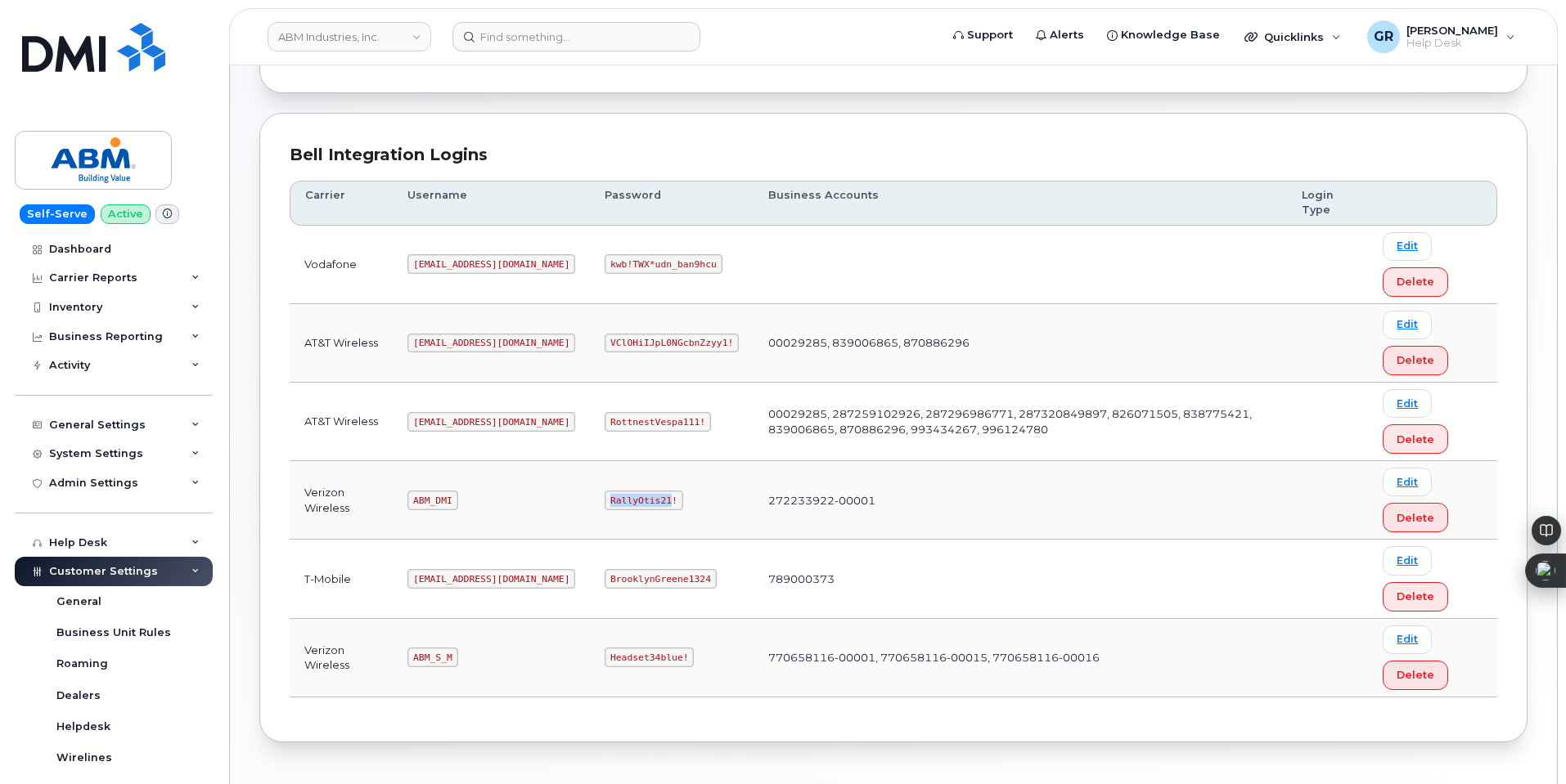
click at [605, 497] on code "RallyOtis21!" at bounding box center [643, 500] width 78 height 20
click at [442, 660] on code "ABM_S_M" at bounding box center [432, 657] width 50 height 20
copy code "ABM_S_M"
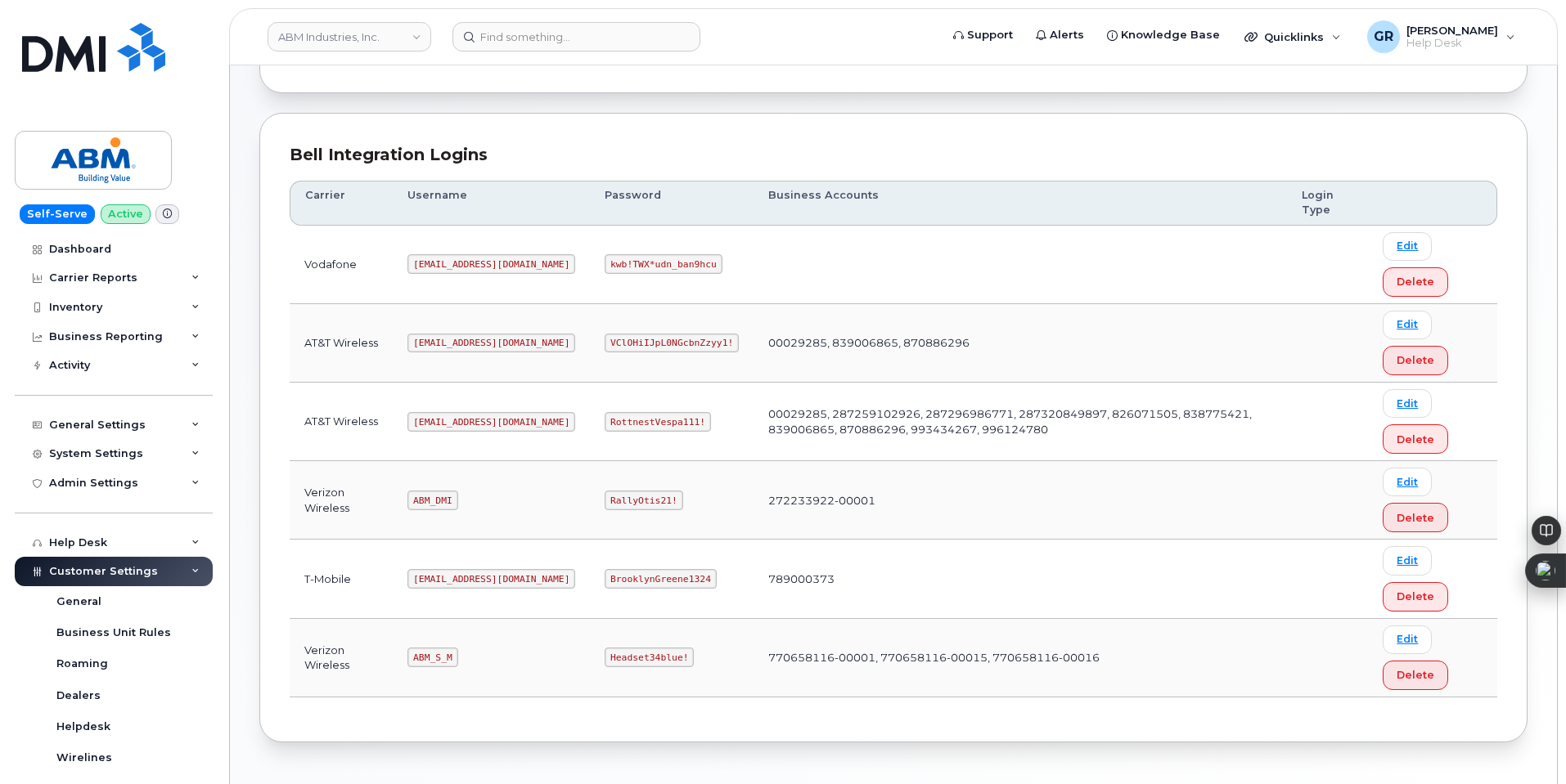
click at [605, 651] on code "Headset34blue!" at bounding box center [649, 657] width 89 height 20
copy code "Headset34blue!"
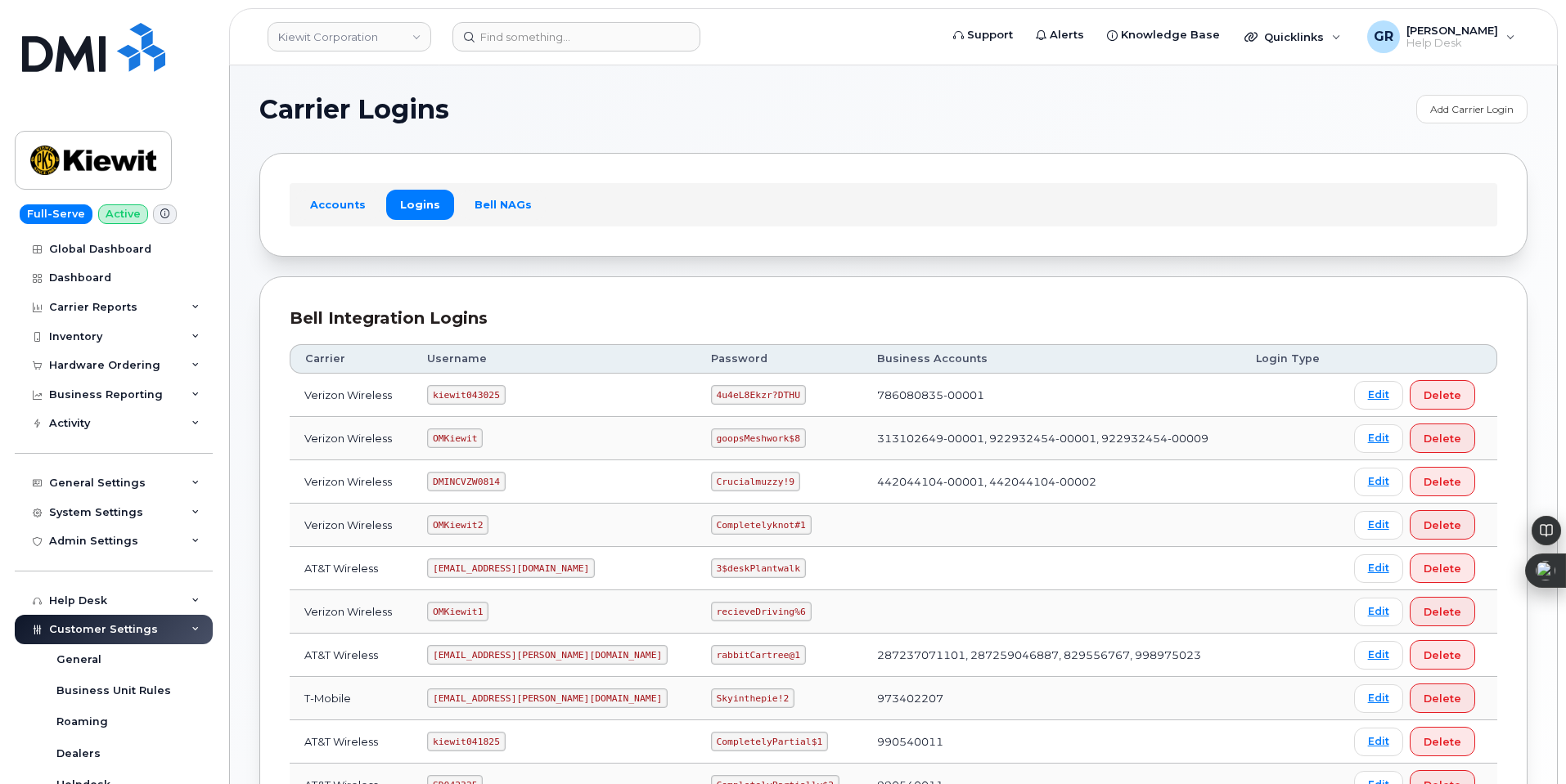
click at [711, 397] on code "4u4eL8Ekzr?DTHU" at bounding box center [758, 395] width 95 height 20
copy code "4u4eL8Ekzr?DTHU"
click at [453, 397] on code "kiewit043025" at bounding box center [465, 395] width 78 height 20
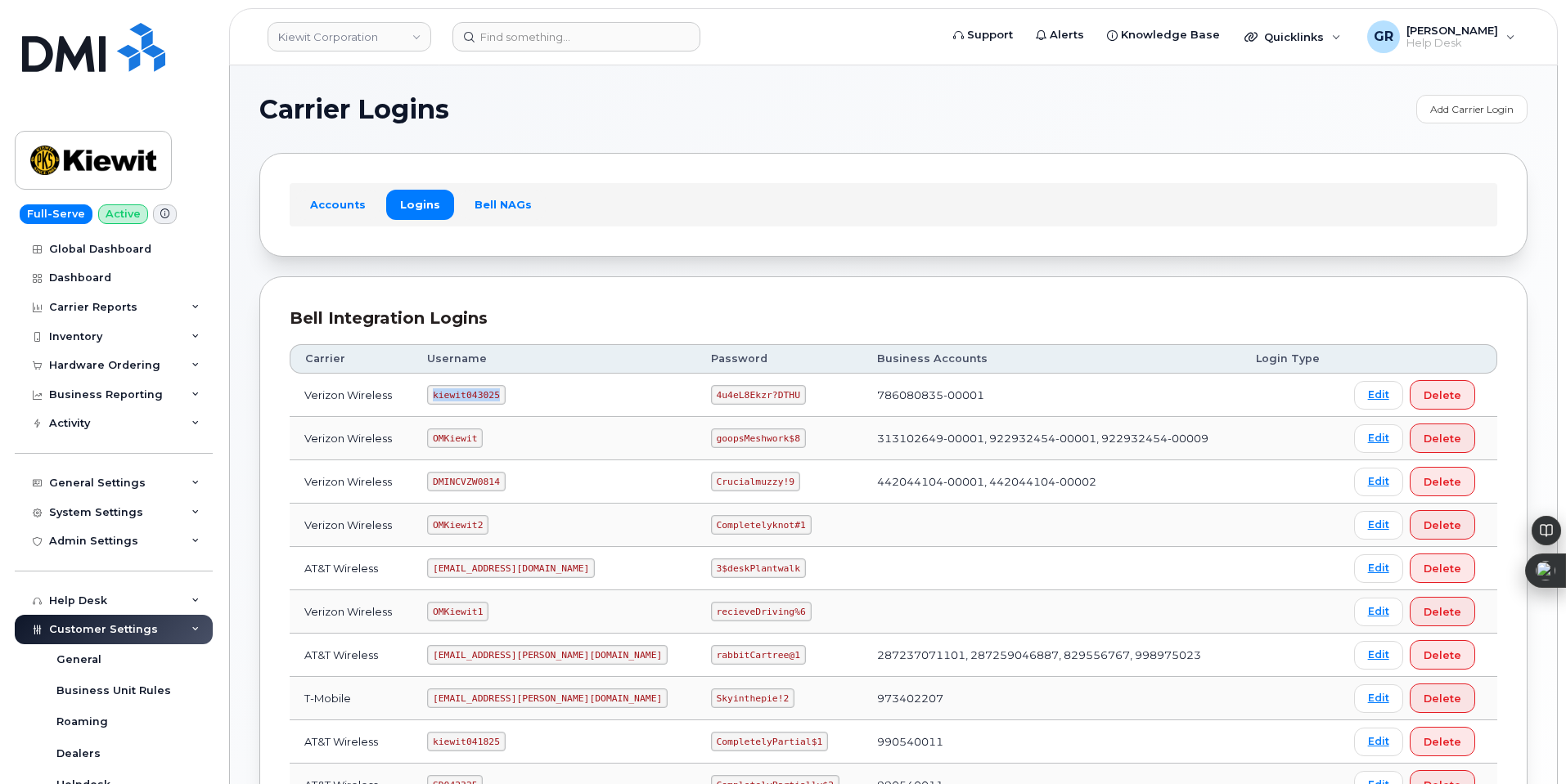
click at [453, 397] on code "kiewit043025" at bounding box center [465, 395] width 78 height 20
copy code "kiewit043025"
click at [711, 399] on code "4u4eL8Ekzr?DTHU" at bounding box center [758, 395] width 95 height 20
click at [711, 398] on code "4u4eL8Ekzr?DTHU" at bounding box center [758, 395] width 95 height 20
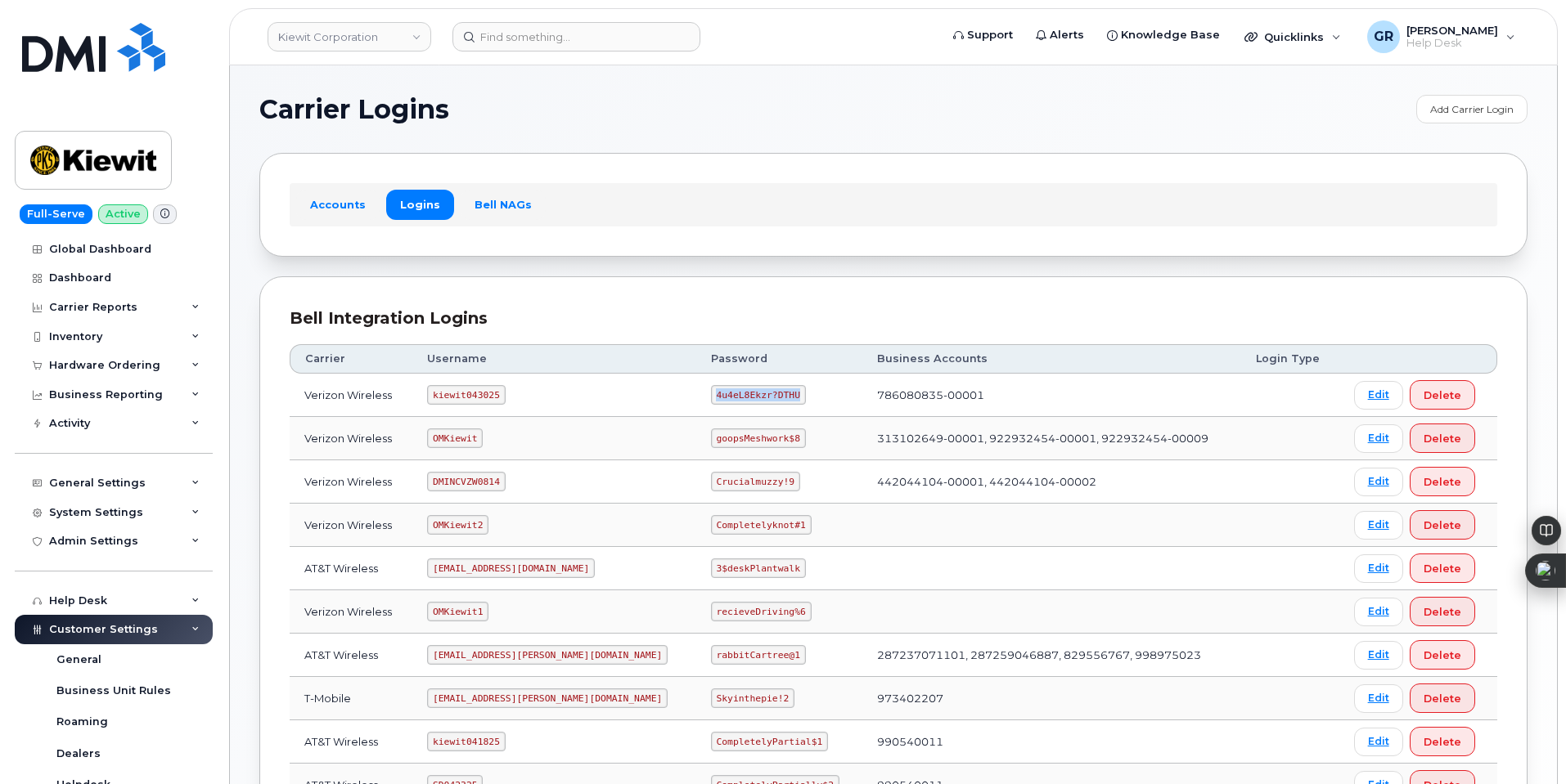
copy code "4u4eL8Ekzr?DTHU"
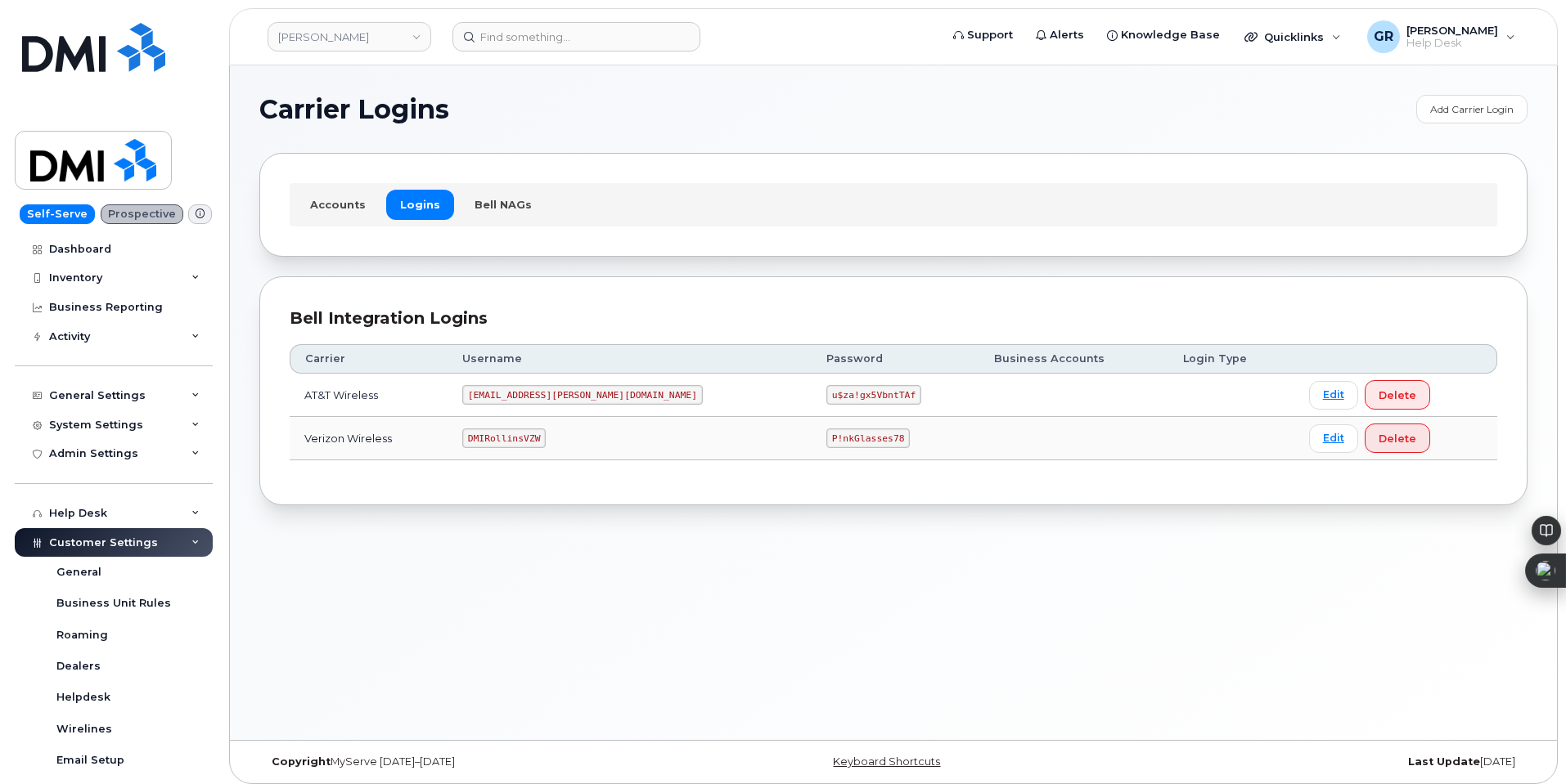
click at [826, 431] on code "P!nkGlasses78" at bounding box center [867, 438] width 84 height 20
click at [826, 437] on code "P!nkGlasses78" at bounding box center [867, 438] width 84 height 20
